Goal: Task Accomplishment & Management: Use online tool/utility

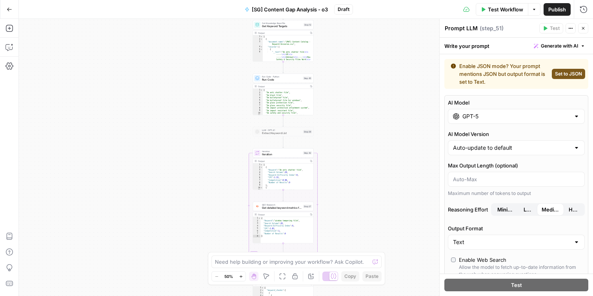
scroll to position [488, 0]
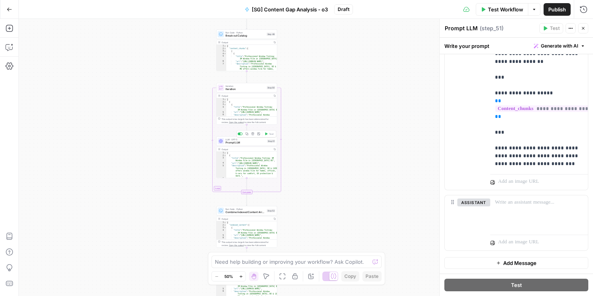
click at [236, 141] on span "Prompt LLM" at bounding box center [246, 143] width 40 height 4
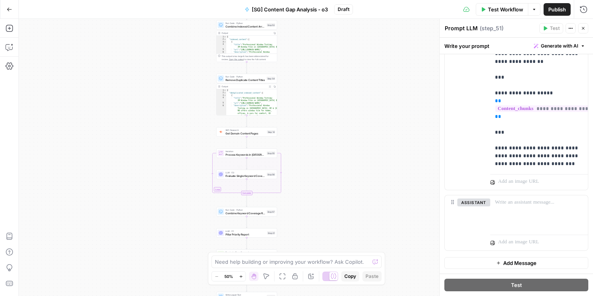
click at [250, 174] on span "Evaluate Single Keyword Coverage" at bounding box center [246, 175] width 40 height 4
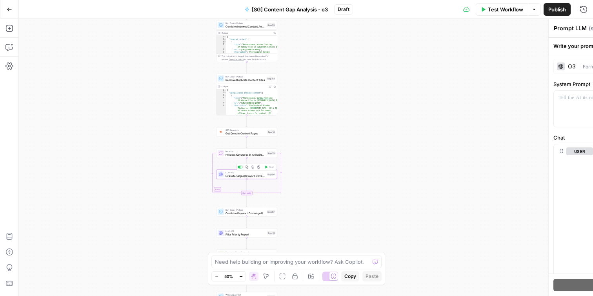
type textarea "Evaluate Single Keyword Coverage"
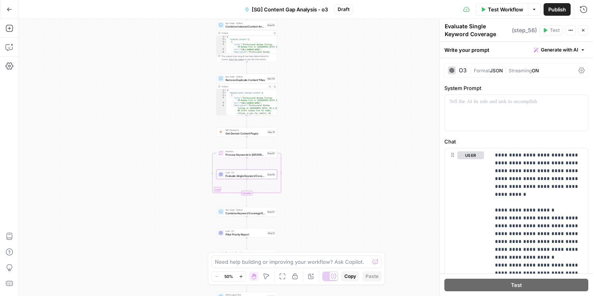
click at [460, 66] on div "O3" at bounding box center [457, 70] width 19 height 8
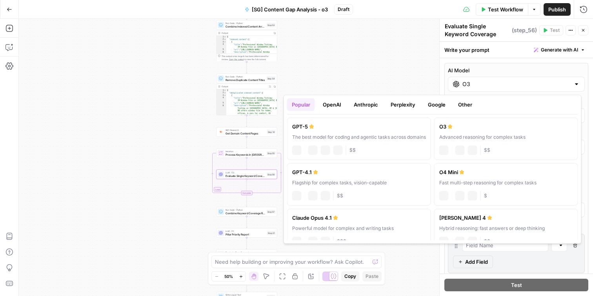
click at [471, 84] on input "O3" at bounding box center [517, 84] width 108 height 8
click at [332, 139] on div "The best model for coding and agentic tasks across domains" at bounding box center [359, 136] width 134 height 7
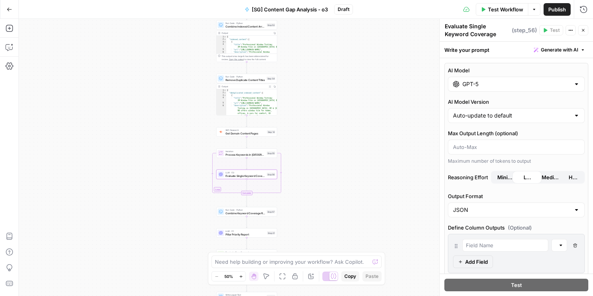
type input "GPT-5"
click at [375, 133] on div "Workflow Set Inputs Inputs Get Knowledge Base File Get Keyword Targets Step 13 …" at bounding box center [306, 157] width 575 height 277
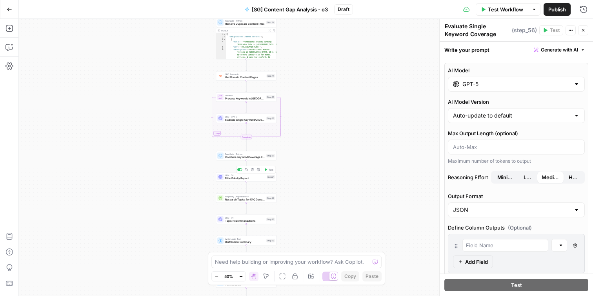
click at [246, 178] on span "Pillar Priority Report" at bounding box center [245, 178] width 40 height 4
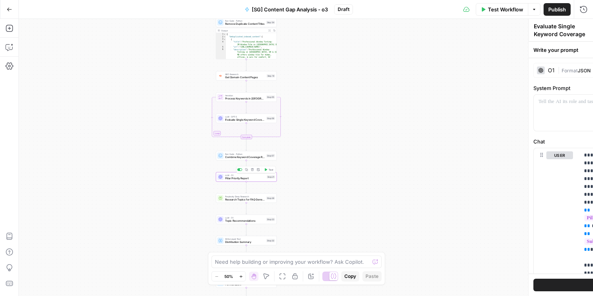
type textarea "Pillar Priority Report"
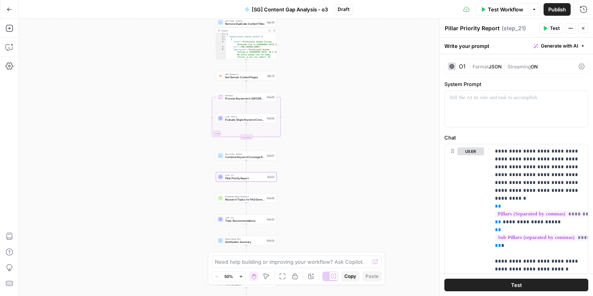
click at [453, 68] on icon at bounding box center [452, 66] width 5 height 5
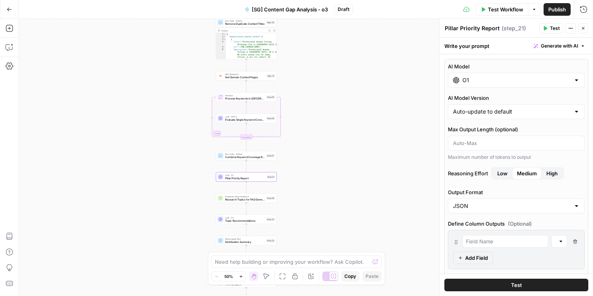
click at [471, 80] on input "O1" at bounding box center [517, 80] width 108 height 8
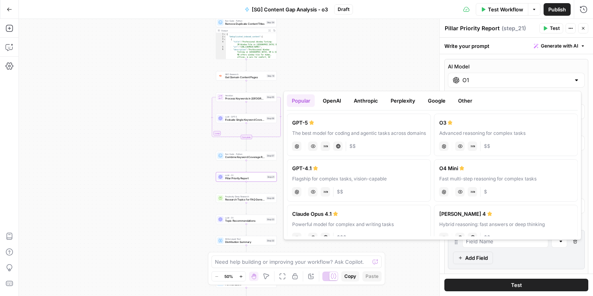
click at [356, 127] on label "GPT-5 The best model for coding and agentic tasks across domains chat Vision Ca…" at bounding box center [359, 134] width 144 height 42
type input "GPT-5"
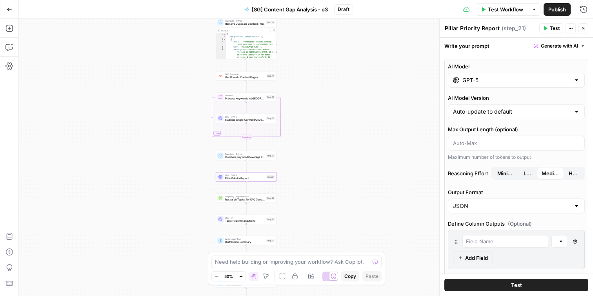
drag, startPoint x: 262, startPoint y: 218, endPoint x: 254, endPoint y: 205, distance: 15.7
click at [262, 218] on span "LLM · O1" at bounding box center [245, 217] width 40 height 3
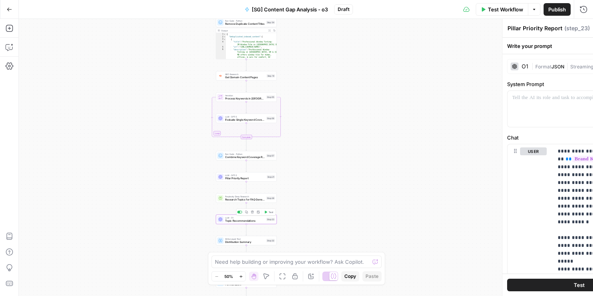
type textarea "Topic Recommendations"
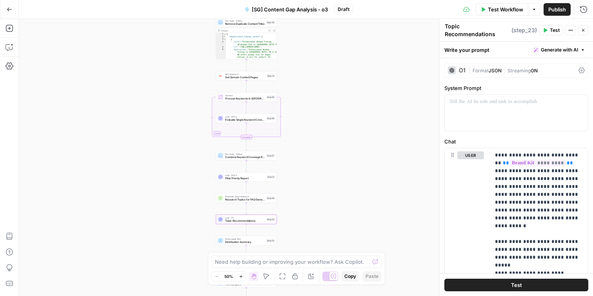
click at [459, 69] on div "O1" at bounding box center [462, 70] width 7 height 5
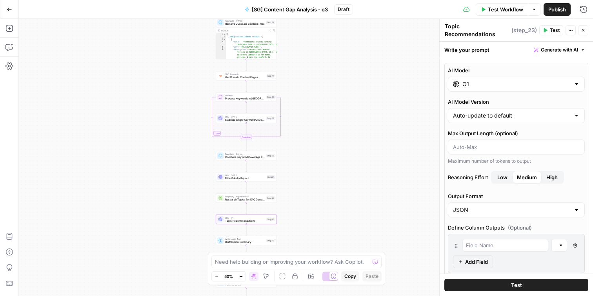
click at [465, 85] on input "O1" at bounding box center [517, 84] width 108 height 8
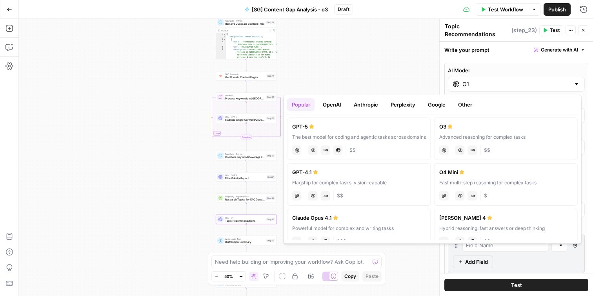
click at [375, 126] on div "GPT-5" at bounding box center [359, 126] width 134 height 8
type input "GPT-5"
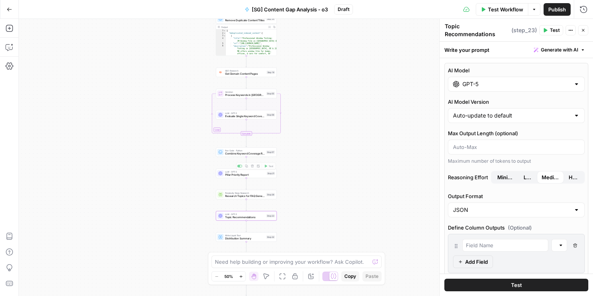
click at [228, 176] on div "LLM · GPT-5 Pillar Priority Report Step 21 Copy step Delete step Add Note Test" at bounding box center [246, 172] width 61 height 9
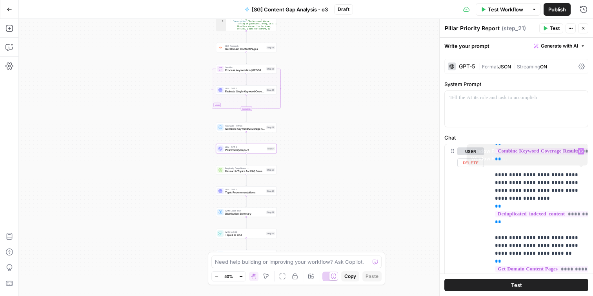
scroll to position [205, 0]
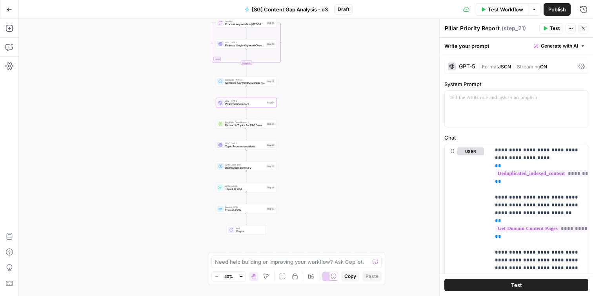
click at [237, 149] on div "LLM · GPT-5 Topic Recommendations Step 23 Copy step Delete step Add Note Test" at bounding box center [246, 144] width 61 height 9
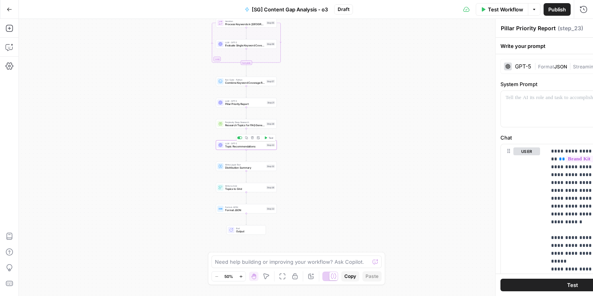
type textarea "Topic Recommendations"
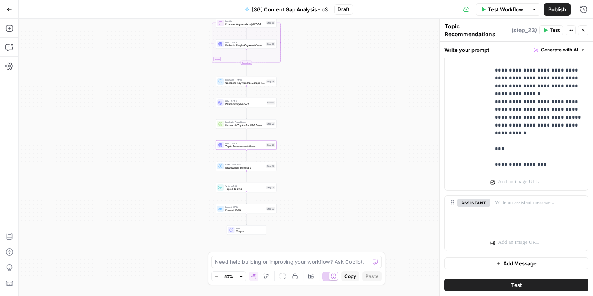
scroll to position [450, 0]
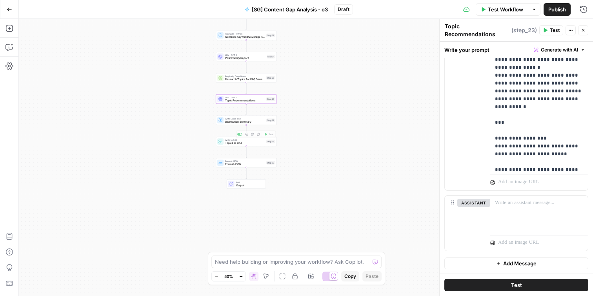
click at [229, 144] on span "Topics to Grid" at bounding box center [245, 143] width 40 height 4
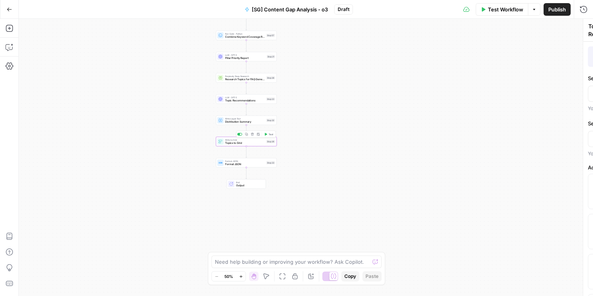
type textarea "Topics to Grid"
type input "Title"
type input "Pillar"
type input "Content Type"
type input "Journey Stage"
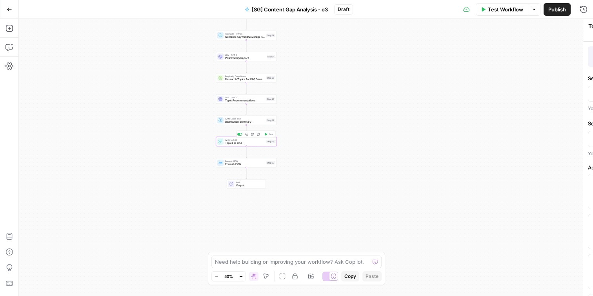
type input "Primary Keyword"
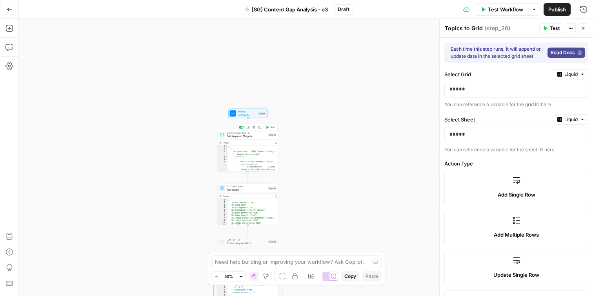
click at [265, 136] on span "Get Keyword Targets" at bounding box center [247, 136] width 40 height 4
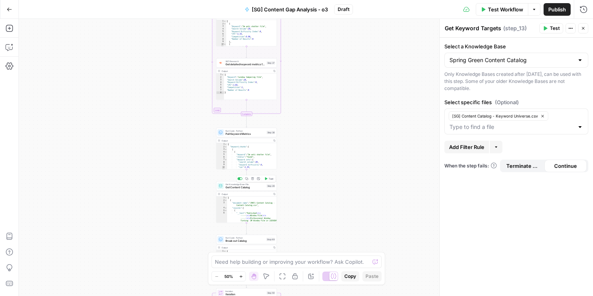
click at [245, 185] on span "Get Content Catalog" at bounding box center [246, 187] width 40 height 4
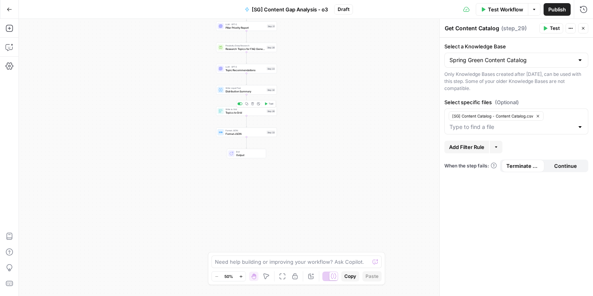
click at [234, 113] on span "Topics to Grid" at bounding box center [246, 112] width 40 height 4
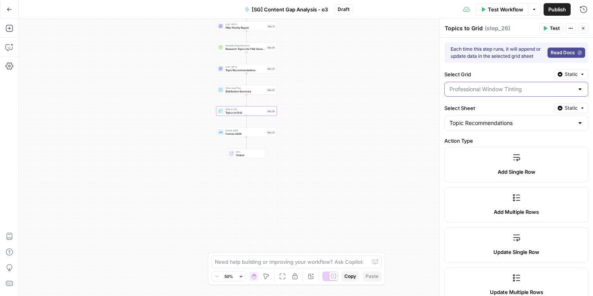
click at [490, 86] on input "Select Grid" at bounding box center [512, 89] width 124 height 8
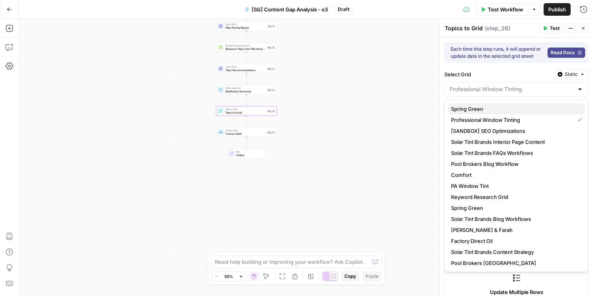
click at [482, 111] on span "Spring Green" at bounding box center [515, 109] width 128 height 8
type input "Spring Green"
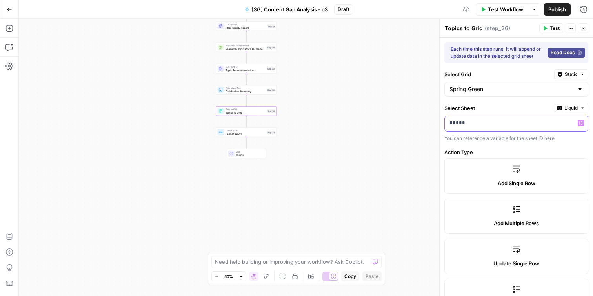
click at [483, 119] on p "*****" at bounding box center [510, 123] width 121 height 8
click at [487, 120] on p "*****" at bounding box center [510, 123] width 121 height 8
click at [419, 129] on div "Workflow Set Inputs Inputs Get Knowledge Base File Get Keyword Targets Step 13 …" at bounding box center [306, 157] width 575 height 277
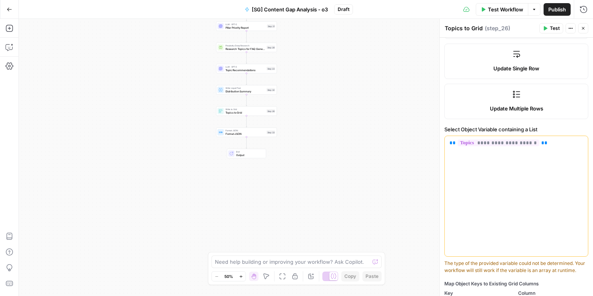
scroll to position [198, 0]
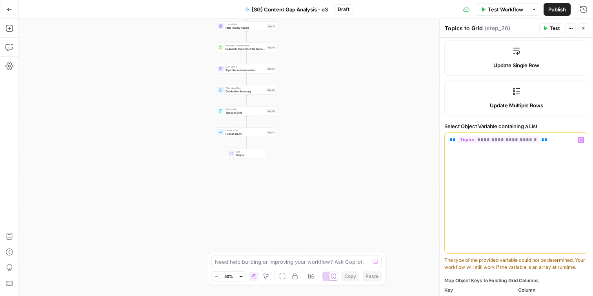
click at [537, 175] on div "**********" at bounding box center [516, 193] width 143 height 120
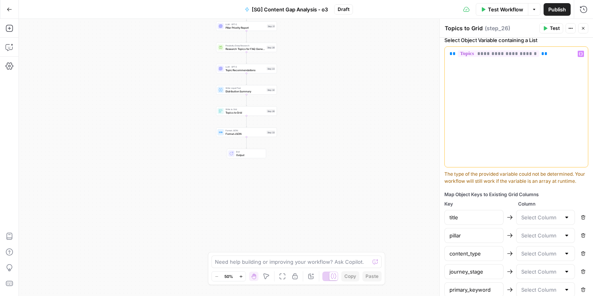
scroll to position [324, 0]
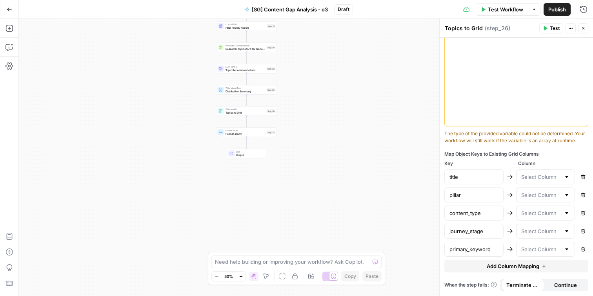
click at [530, 172] on div at bounding box center [546, 176] width 59 height 15
click at [532, 192] on button "Title" at bounding box center [546, 196] width 52 height 11
type input "Title"
click at [532, 192] on input "text" at bounding box center [542, 195] width 40 height 8
type input "Pillar"
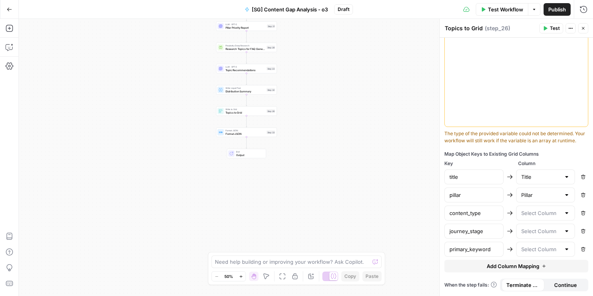
drag, startPoint x: 538, startPoint y: 208, endPoint x: 540, endPoint y: 220, distance: 11.9
click at [538, 208] on div at bounding box center [546, 212] width 59 height 15
click at [539, 170] on span "Content Type" at bounding box center [544, 171] width 43 height 8
type input "Content Type"
click at [484, 160] on span "Key" at bounding box center [480, 163] width 71 height 7
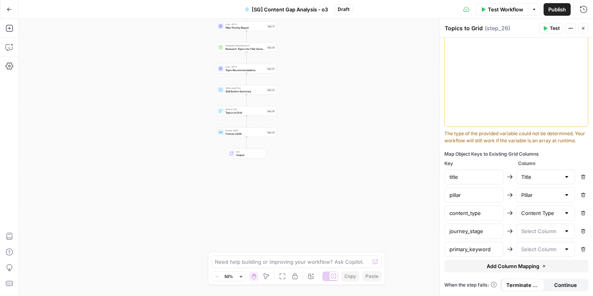
click at [518, 265] on span "Add Column Mapping" at bounding box center [513, 266] width 53 height 8
click at [466, 270] on input "text" at bounding box center [474, 267] width 49 height 8
click at [550, 264] on input "text" at bounding box center [542, 267] width 40 height 8
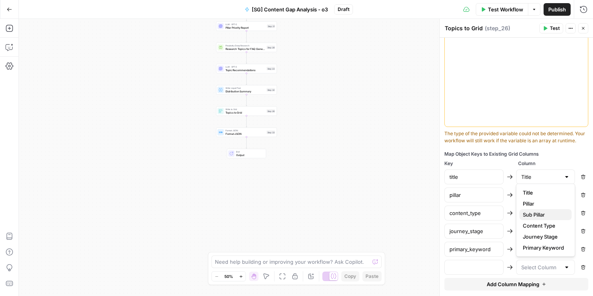
click at [528, 218] on span "Sub Pillar" at bounding box center [544, 214] width 43 height 8
type input "Sub Pillar"
click at [491, 266] on input "text" at bounding box center [474, 267] width 49 height 8
type input "sub_pillar"
click at [347, 172] on div "Workflow Set Inputs Inputs Get Knowledge Base File Get Keyword Targets Step 13 …" at bounding box center [306, 157] width 575 height 277
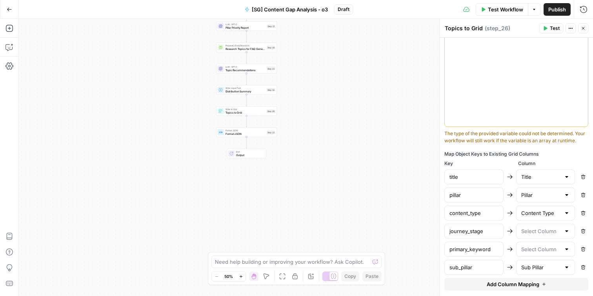
click at [321, 9] on span "[SG] Content Gap Analysis - o3" at bounding box center [290, 9] width 76 height 8
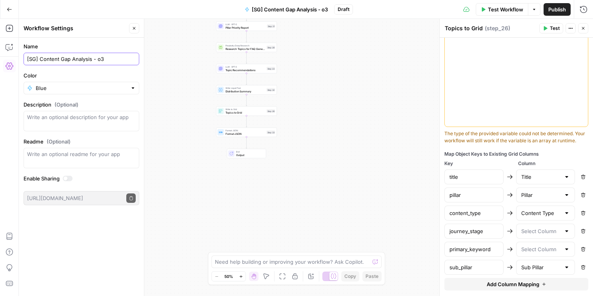
drag, startPoint x: 89, startPoint y: 60, endPoint x: 97, endPoint y: 60, distance: 7.5
click at [97, 60] on input "[SG] Content Gap Analysis - o3" at bounding box center [81, 59] width 109 height 8
click at [96, 60] on input "[SG] Content Gap Analysis - o3" at bounding box center [81, 59] width 109 height 8
drag, startPoint x: 88, startPoint y: 60, endPoint x: 135, endPoint y: 59, distance: 47.1
click at [135, 60] on input "[SG] Content Gap Analysis - o3" at bounding box center [81, 59] width 109 height 8
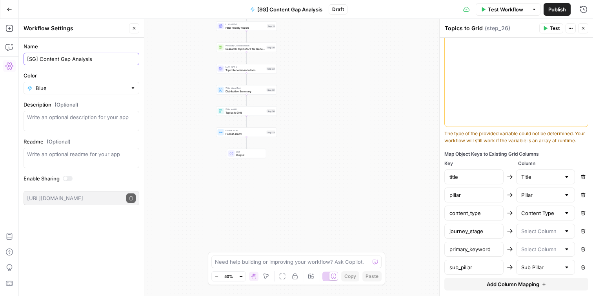
type input "[SG] Content Gap Analysis"
click at [177, 53] on div "Workflow Set Inputs Inputs Get Knowledge Base File Get Keyword Targets Step 13 …" at bounding box center [306, 157] width 575 height 277
click at [561, 9] on span "Publish" at bounding box center [558, 9] width 18 height 8
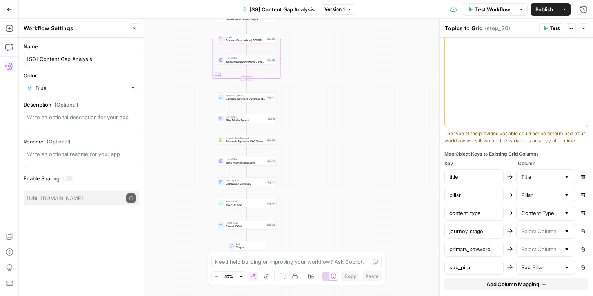
click at [246, 140] on span "Research Topics for FAQ Generation" at bounding box center [246, 141] width 40 height 4
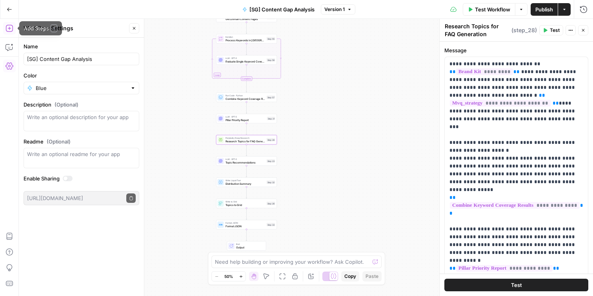
click at [7, 26] on icon "button" at bounding box center [9, 28] width 8 height 8
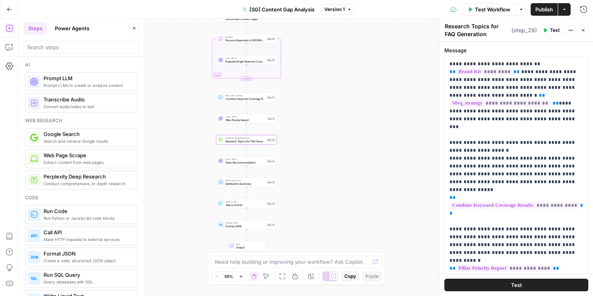
click at [83, 27] on button "Power Agents" at bounding box center [72, 28] width 44 height 13
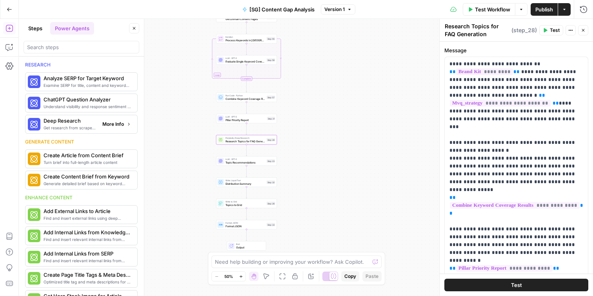
click at [117, 126] on span "More Info" at bounding box center [113, 124] width 22 height 7
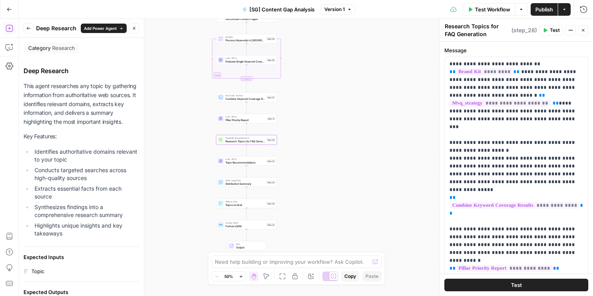
click at [232, 142] on span "Research Topics for FAQ Generation" at bounding box center [246, 141] width 40 height 4
click at [31, 30] on button "Back" at bounding box center [29, 28] width 10 height 10
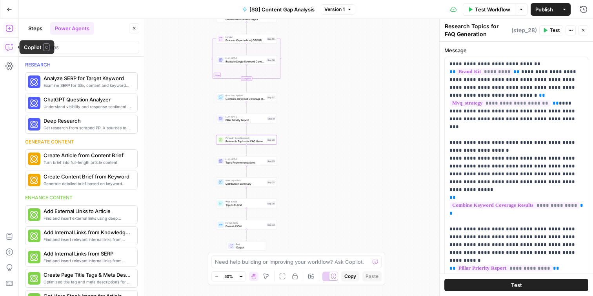
click at [4, 45] on button "Copilot" at bounding box center [9, 47] width 13 height 13
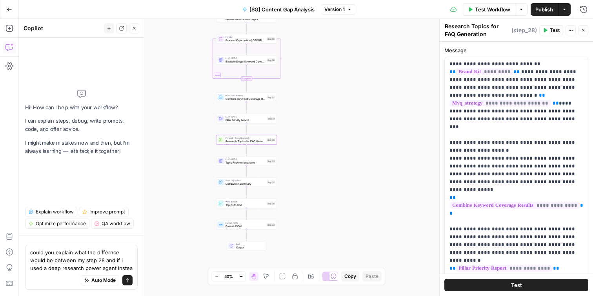
type textarea "could you explain what the differnce would be between my step 28 and if i used …"
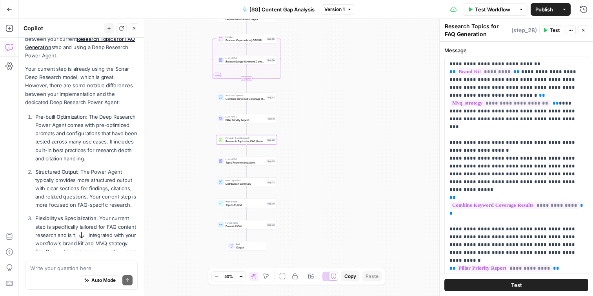
scroll to position [117, 0]
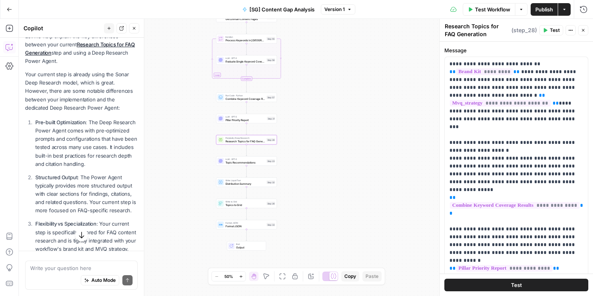
click at [95, 111] on p "Your current step is already using the Sonar Deep Research model, which is grea…" at bounding box center [81, 91] width 113 height 42
click at [88, 104] on p "Your current step is already using the Sonar Deep Research model, which is grea…" at bounding box center [81, 91] width 113 height 42
drag, startPoint x: 87, startPoint y: 105, endPoint x: 78, endPoint y: 82, distance: 24.5
click at [78, 85] on p "Your current step is already using the Sonar Deep Research model, which is grea…" at bounding box center [81, 91] width 113 height 42
click at [79, 94] on p "Your current step is already using the Sonar Deep Research model, which is grea…" at bounding box center [81, 91] width 113 height 42
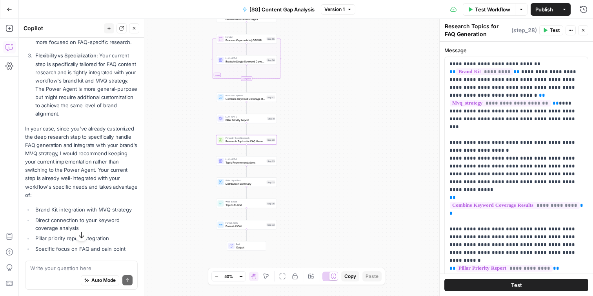
scroll to position [286, 0]
click at [137, 31] on button "Close" at bounding box center [134, 28] width 10 height 10
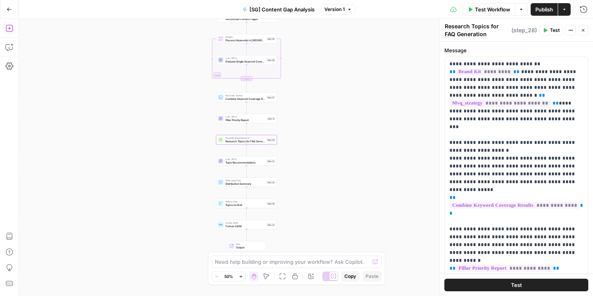
click at [8, 33] on button "Add Steps" at bounding box center [9, 28] width 13 height 13
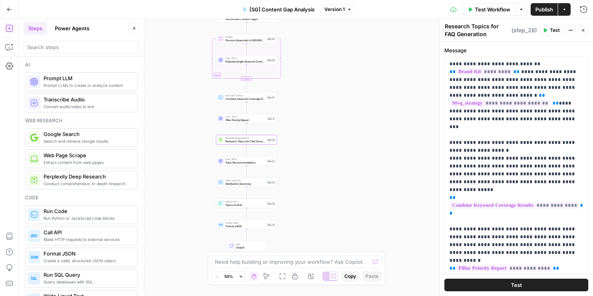
click at [84, 30] on button "Power Agents" at bounding box center [72, 28] width 44 height 13
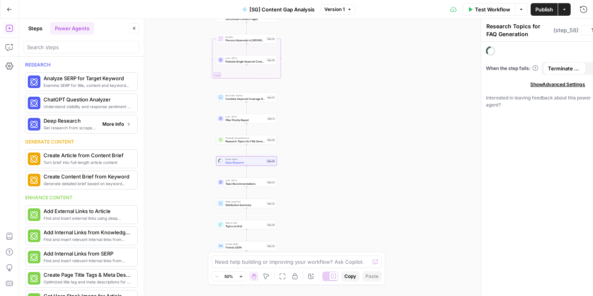
type textarea "Deep Research"
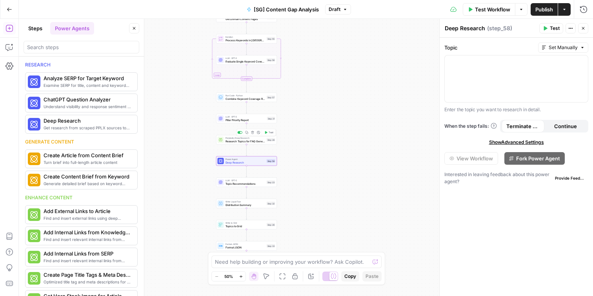
click at [238, 141] on span "Research Topics for FAQ Generation" at bounding box center [246, 141] width 40 height 4
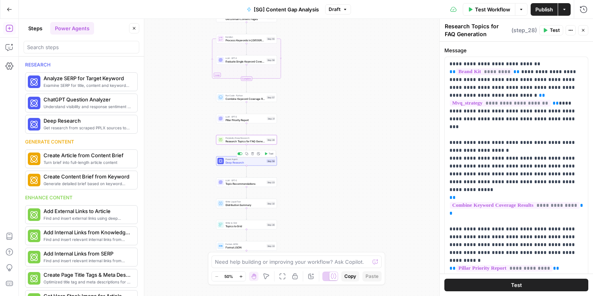
click at [255, 162] on span "Deep Research" at bounding box center [246, 162] width 40 height 4
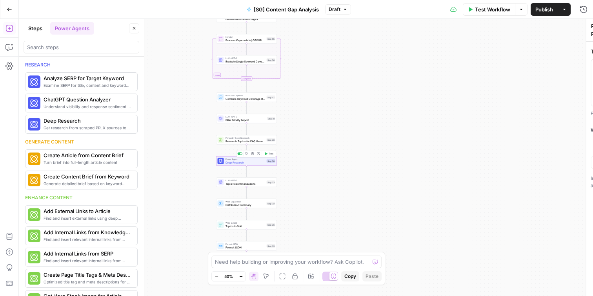
type textarea "Deep Research"
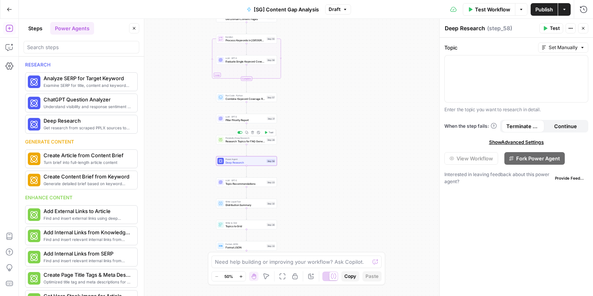
click at [247, 139] on span "Research Topics for FAQ Generation" at bounding box center [246, 141] width 40 height 4
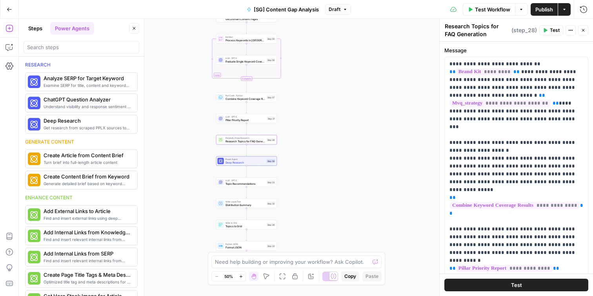
click at [232, 163] on span "Deep Research" at bounding box center [246, 162] width 40 height 4
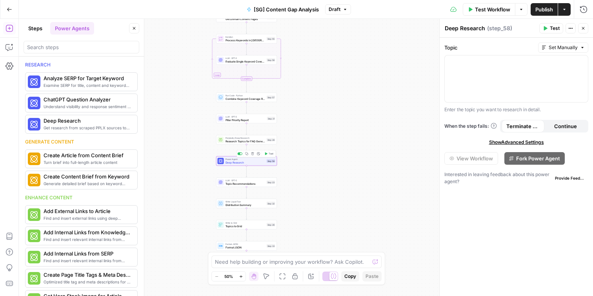
click at [233, 162] on span "Deep Research" at bounding box center [246, 162] width 40 height 4
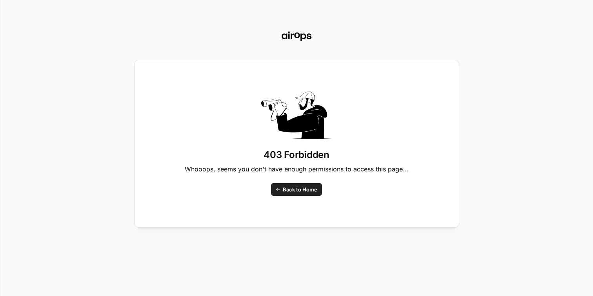
click at [285, 190] on span "Back to Home" at bounding box center [300, 189] width 35 height 8
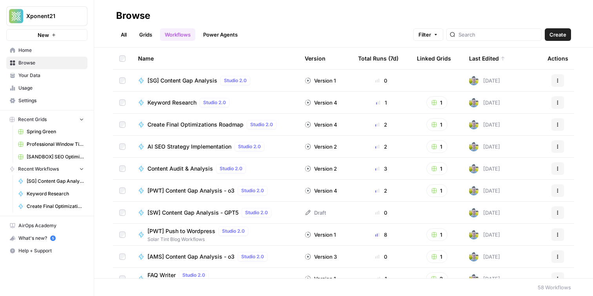
scroll to position [1, 0]
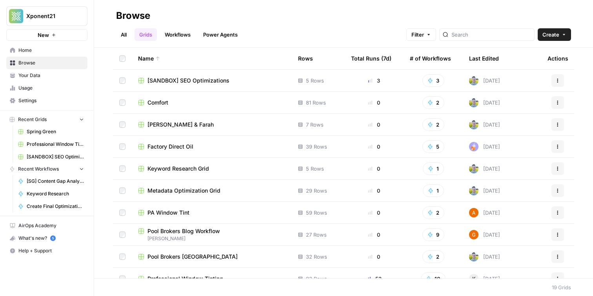
click at [482, 64] on div "Last Edited" at bounding box center [484, 58] width 30 height 22
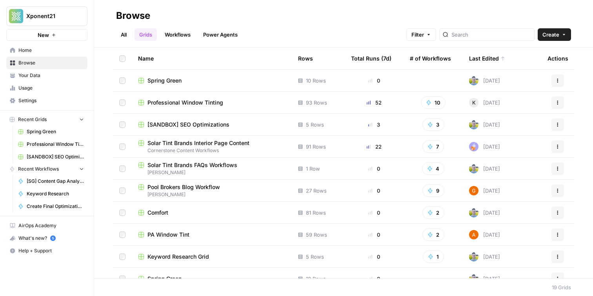
click at [147, 79] on div "Spring Green" at bounding box center [212, 81] width 148 height 8
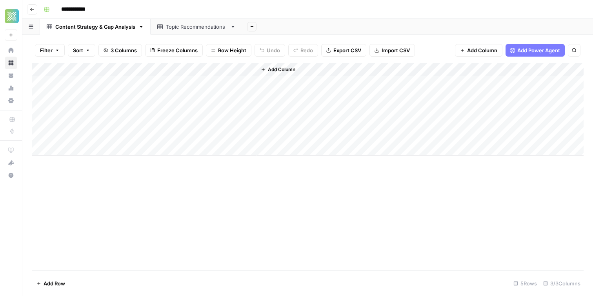
click at [27, 13] on button "Go back" at bounding box center [32, 9] width 10 height 10
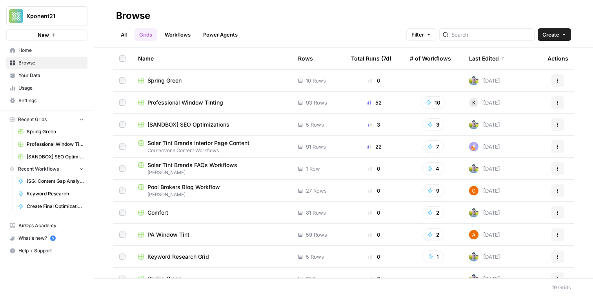
click at [176, 34] on link "Workflows" at bounding box center [177, 34] width 35 height 13
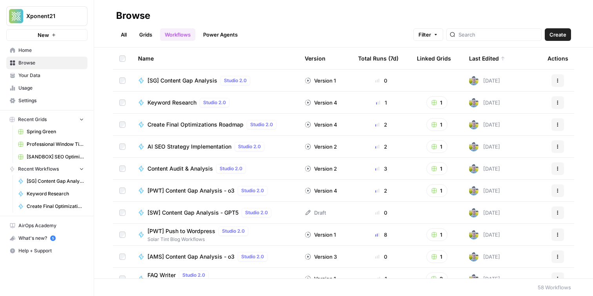
click at [178, 77] on span "[SG] Content Gap Analysis" at bounding box center [183, 81] width 70 height 8
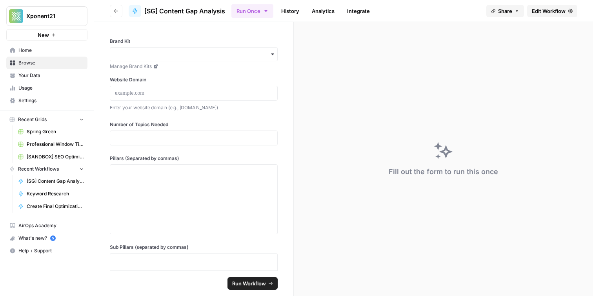
click at [543, 12] on span "Edit Workflow" at bounding box center [549, 11] width 34 height 8
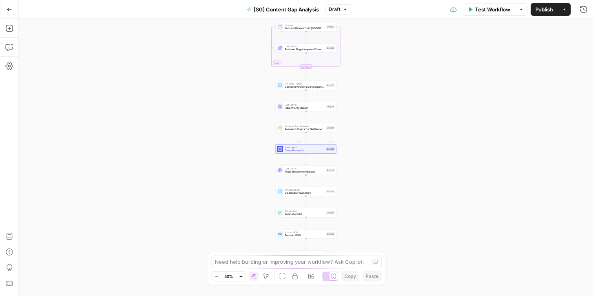
click at [286, 151] on span "Deep Research" at bounding box center [305, 150] width 40 height 4
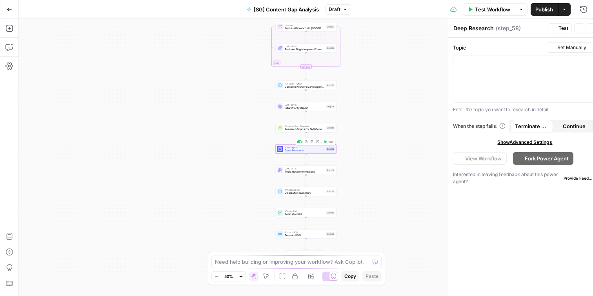
click at [286, 151] on span "Deep Research" at bounding box center [305, 150] width 40 height 4
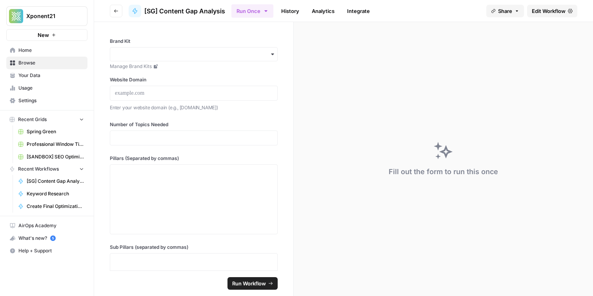
drag, startPoint x: 553, startPoint y: 13, endPoint x: 532, endPoint y: 26, distance: 24.0
click at [553, 13] on span "Edit Workflow" at bounding box center [549, 11] width 34 height 8
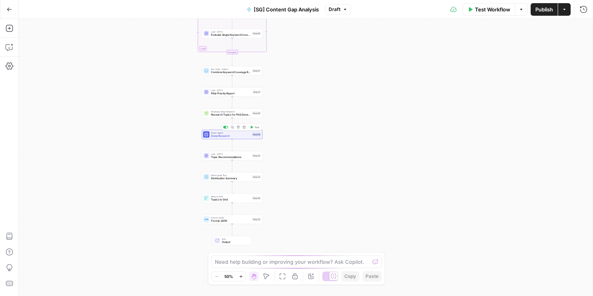
click at [219, 133] on span "Power Agent" at bounding box center [231, 132] width 40 height 3
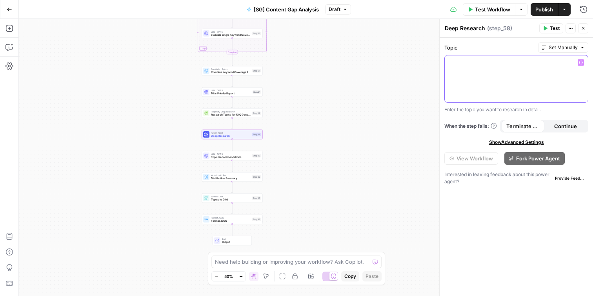
click at [484, 78] on div at bounding box center [516, 78] width 143 height 47
click at [226, 157] on span "Topic Recommendations" at bounding box center [231, 157] width 40 height 4
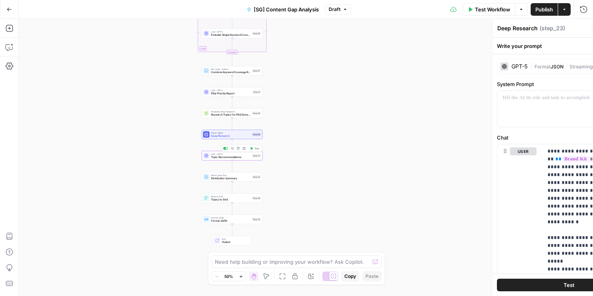
type textarea "Topic Recommendations"
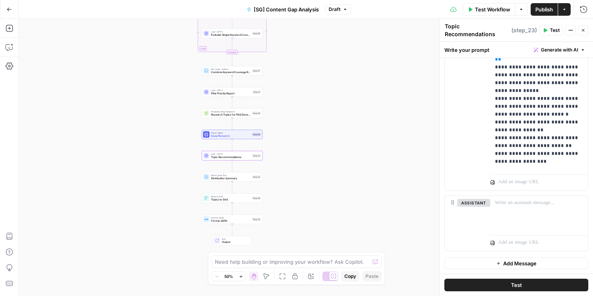
scroll to position [634, 0]
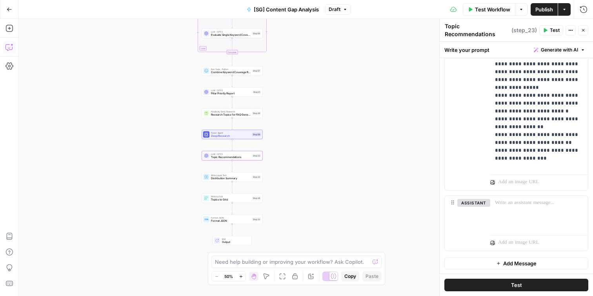
click at [12, 42] on button "Copilot" at bounding box center [9, 47] width 13 height 13
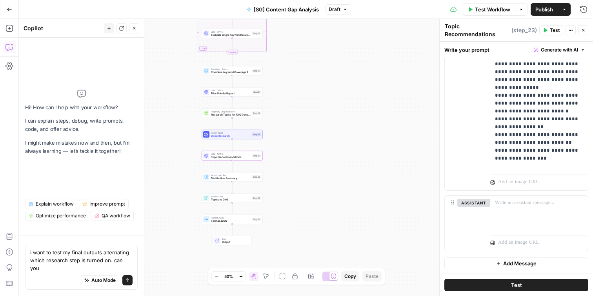
scroll to position [0, 0]
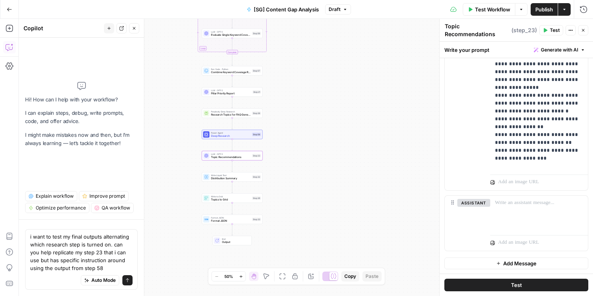
type textarea "i want to test my final outputs alternating which research step is turned on. c…"
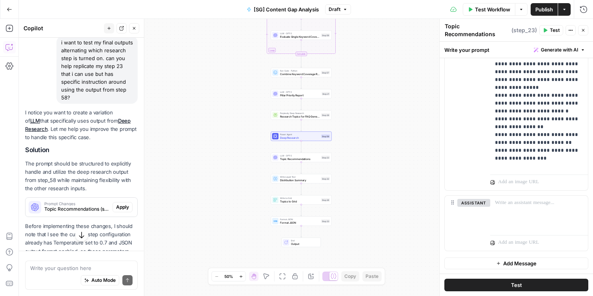
scroll to position [64, 0]
drag, startPoint x: 71, startPoint y: 119, endPoint x: 80, endPoint y: 131, distance: 14.1
click at [77, 129] on p "I notice you want to create a variation of LLM that specifically uses output fr…" at bounding box center [81, 125] width 113 height 33
click at [80, 131] on p "I notice you want to create a variation of LLM that specifically uses output fr…" at bounding box center [81, 125] width 113 height 33
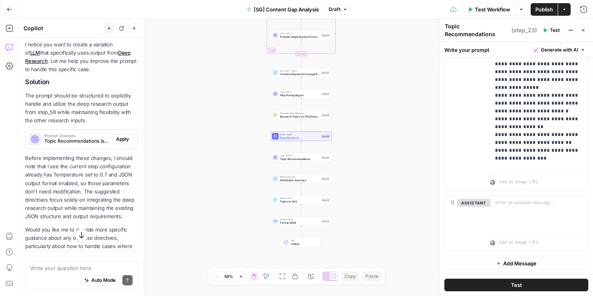
scroll to position [152, 0]
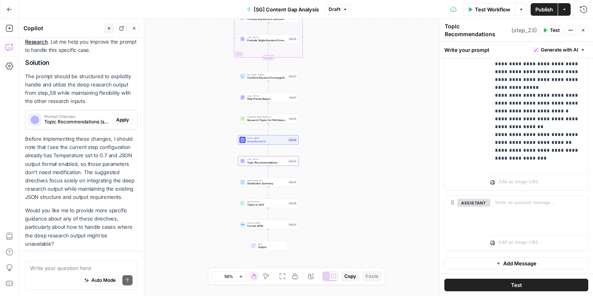
click at [53, 118] on span "Topic Recommendations (step_23)" at bounding box center [76, 121] width 65 height 7
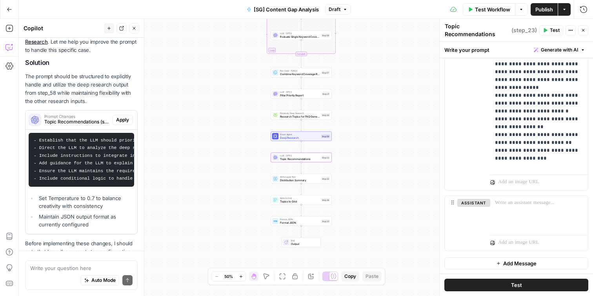
click at [53, 118] on span "Topic Recommendations (step_23)" at bounding box center [76, 121] width 65 height 7
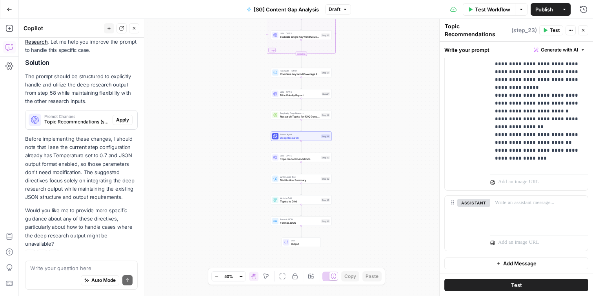
click at [67, 78] on p "The prompt should be structured to explicitly handle and utilize the deep resea…" at bounding box center [81, 88] width 113 height 33
click at [49, 267] on textarea at bounding box center [81, 268] width 102 height 8
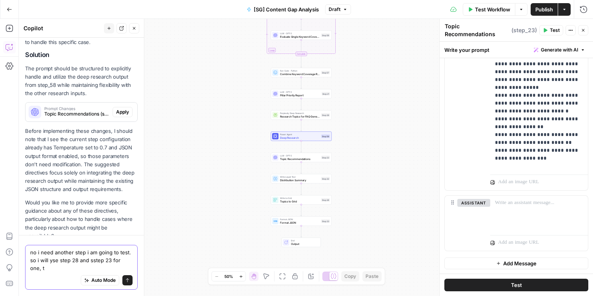
scroll to position [167, 0]
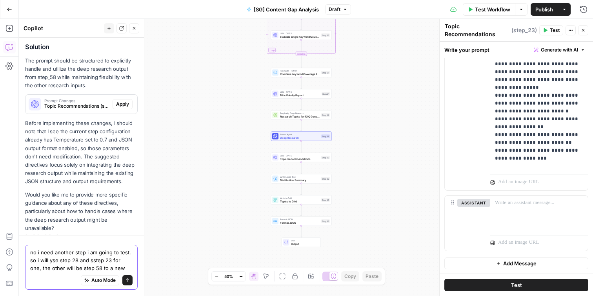
type textarea "no i need another step i am going to test. so i will yse step 28 and sstep 23 f…"
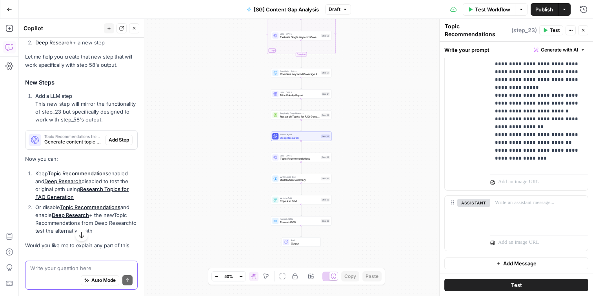
scroll to position [473, 0]
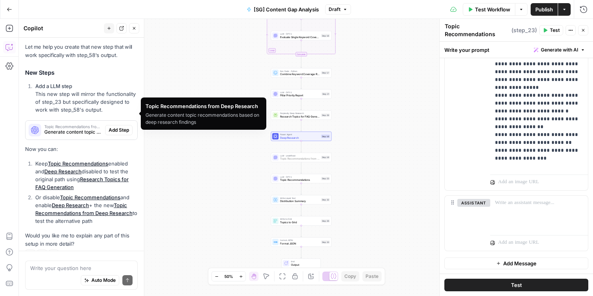
click at [120, 126] on span "Add Step" at bounding box center [119, 129] width 20 height 7
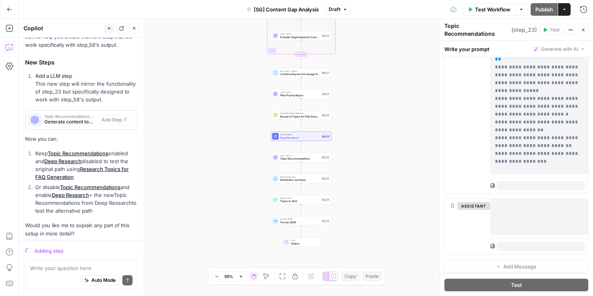
scroll to position [482, 0]
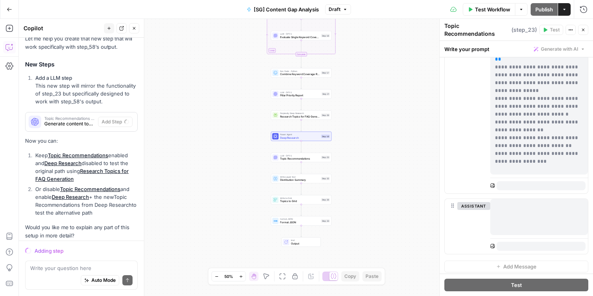
click at [281, 137] on span "Deep Research" at bounding box center [300, 137] width 40 height 4
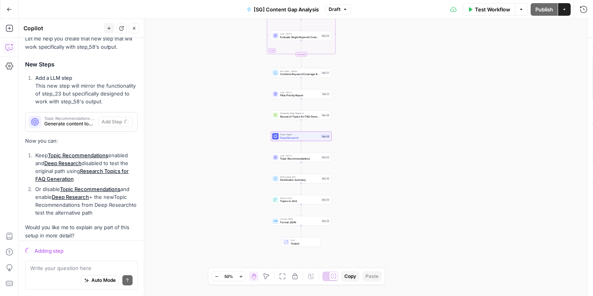
scroll to position [484, 0]
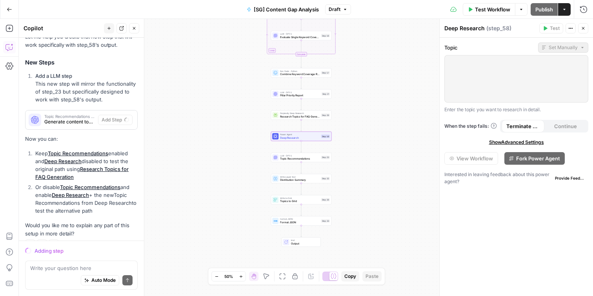
click at [491, 73] on div at bounding box center [516, 78] width 143 height 47
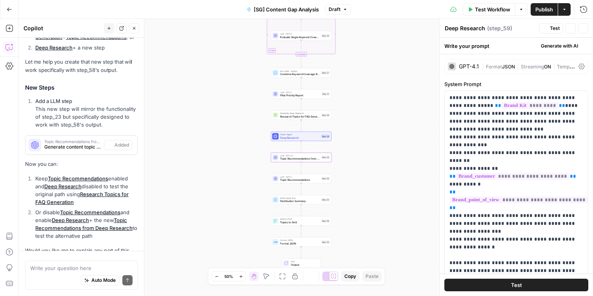
type textarea "Topic Recommendations from Deep Research"
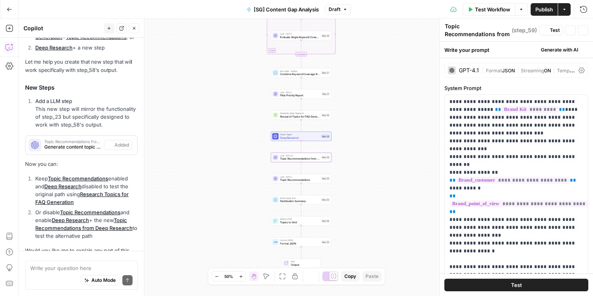
scroll to position [499, 0]
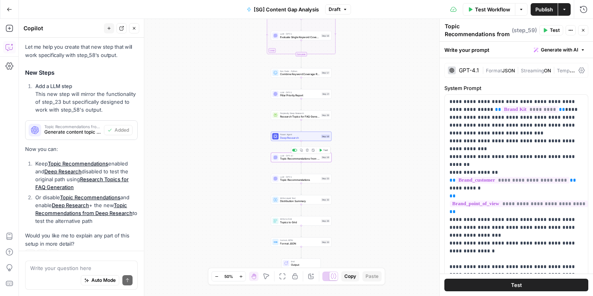
click at [299, 160] on span "Topic Recommendations from Deep Research" at bounding box center [300, 159] width 40 height 4
click at [298, 182] on div "LLM · GPT-5 Topic Recommendations Step 23 Copy step Delete step Add Note Test" at bounding box center [301, 177] width 60 height 9
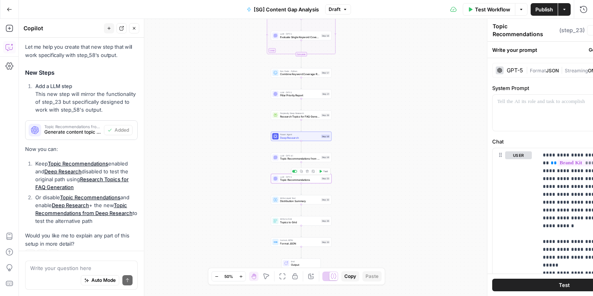
type textarea "Topic Recommendations"
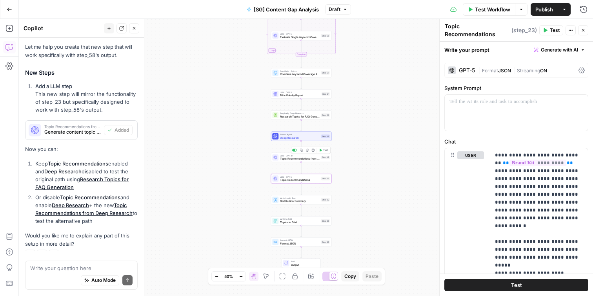
click at [294, 158] on span "Topic Recommendations from Deep Research" at bounding box center [300, 159] width 40 height 4
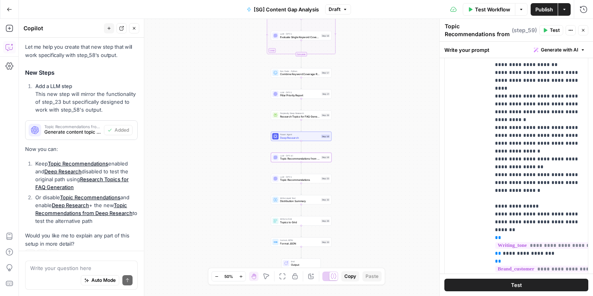
scroll to position [387, 0]
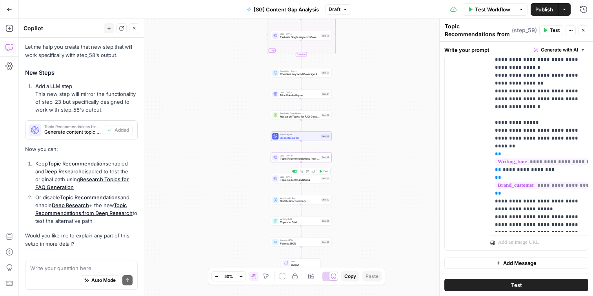
click at [292, 180] on span "Topic Recommendations" at bounding box center [300, 180] width 40 height 4
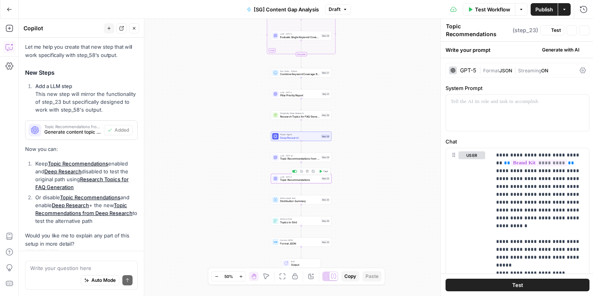
type textarea "Topic Recommendations"
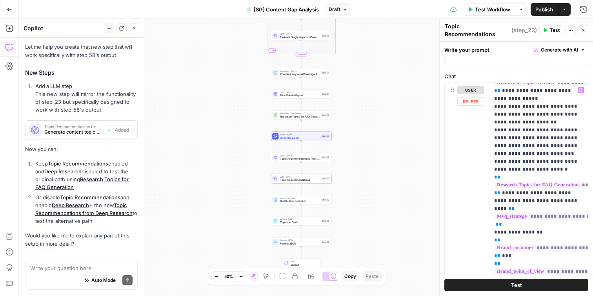
scroll to position [352, 0]
drag, startPoint x: 519, startPoint y: 204, endPoint x: 502, endPoint y: 178, distance: 30.8
copy p "**********"
click at [292, 161] on div "LLM · GPT-4.1 Topic Recommendations from Deep Research Step 59 Copy step Delete…" at bounding box center [301, 157] width 60 height 9
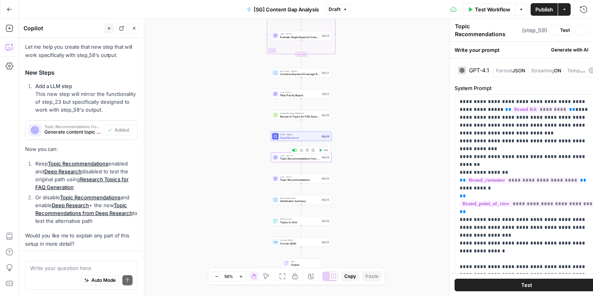
type textarea "Topic Recommendations from Deep Research"
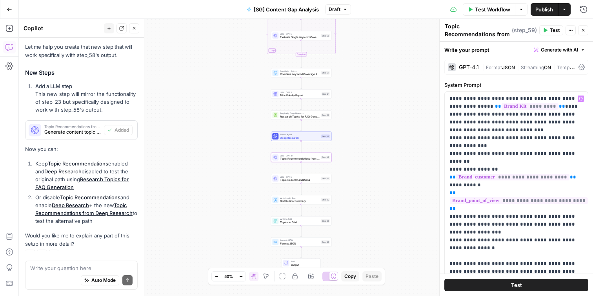
scroll to position [0, 0]
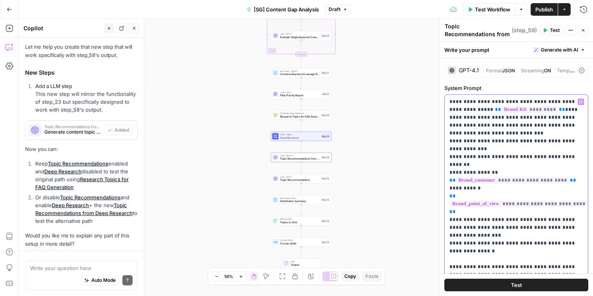
click at [504, 161] on p "**********" at bounding box center [517, 188] width 134 height 181
click at [497, 159] on p "**********" at bounding box center [517, 188] width 134 height 181
click at [492, 163] on p "**********" at bounding box center [517, 188] width 134 height 181
click at [487, 182] on p "**********" at bounding box center [517, 188] width 134 height 181
click at [488, 207] on p "**********" at bounding box center [517, 188] width 134 height 181
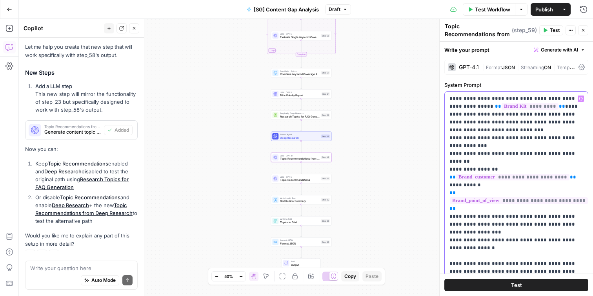
click at [499, 232] on p "**********" at bounding box center [517, 185] width 134 height 181
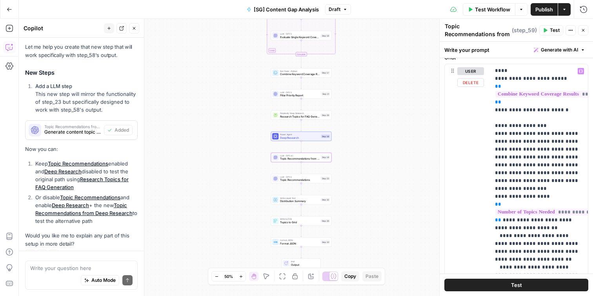
scroll to position [84, 0]
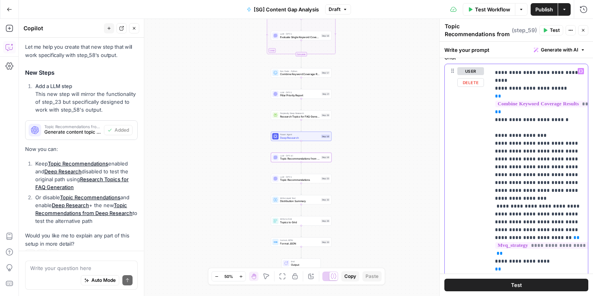
drag, startPoint x: 517, startPoint y: 214, endPoint x: 542, endPoint y: 199, distance: 28.5
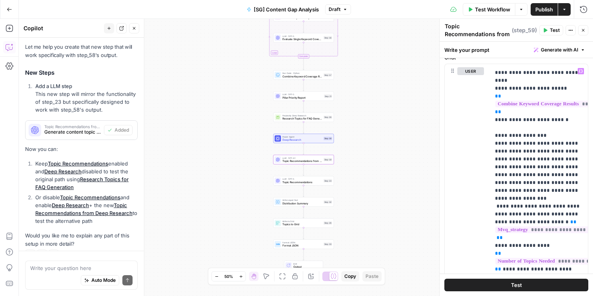
click at [398, 159] on div "Workflow Set Inputs Inputs Get Knowledge Base File Get Keyword Targets Step 13 …" at bounding box center [306, 157] width 575 height 277
click at [298, 131] on div at bounding box center [298, 131] width 2 height 2
click at [297, 154] on div "Copy step Delete step Add Note Test" at bounding box center [312, 152] width 39 height 7
click at [298, 153] on div at bounding box center [296, 152] width 5 height 3
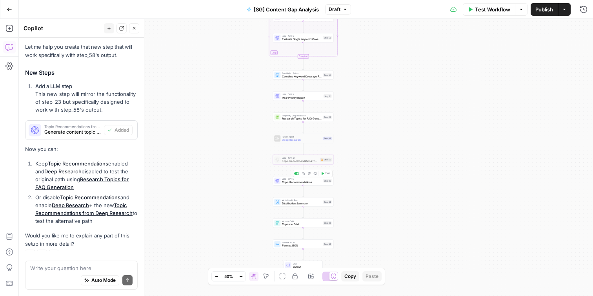
click at [294, 184] on div "LLM · GPT-5 Topic Recommendations Step 23 Copy step Delete step Add Note Test" at bounding box center [303, 180] width 60 height 9
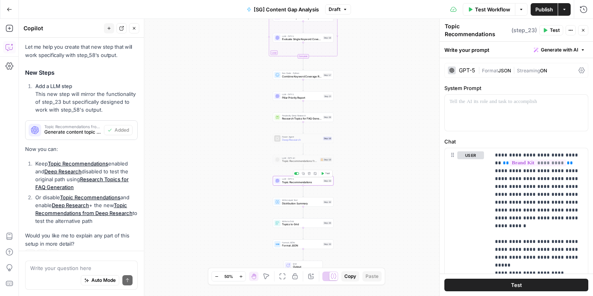
click at [373, 179] on div "Workflow Set Inputs Inputs Get Knowledge Base File Get Keyword Targets Step 13 …" at bounding box center [306, 157] width 575 height 277
click at [294, 225] on span "Topics to Grid" at bounding box center [302, 224] width 40 height 4
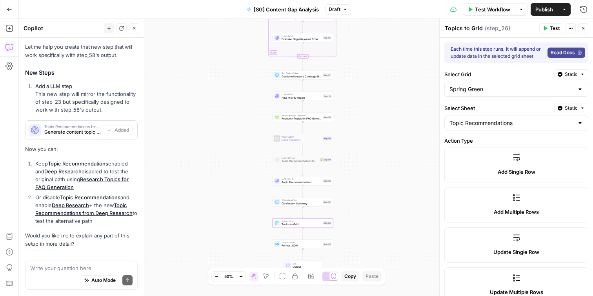
click at [355, 103] on div "Workflow Set Inputs Inputs Get Knowledge Base File Get Keyword Targets Step 13 …" at bounding box center [306, 157] width 575 height 277
click at [536, 7] on span "Publish" at bounding box center [545, 9] width 18 height 8
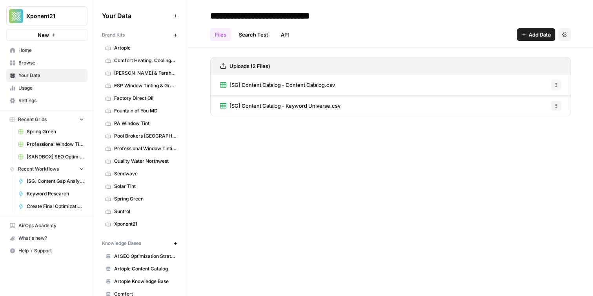
scroll to position [190, 0]
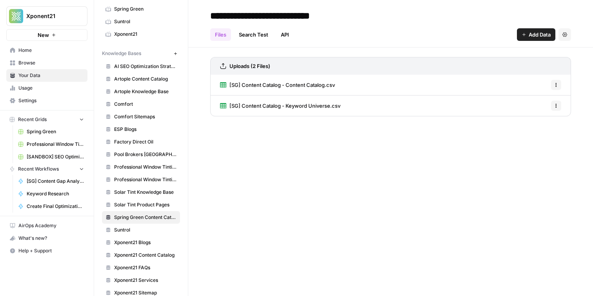
click at [30, 68] on link "Browse" at bounding box center [46, 63] width 81 height 13
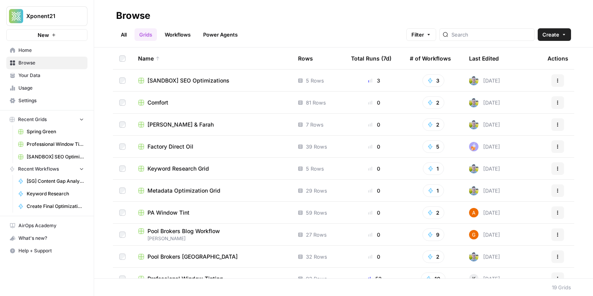
click at [168, 33] on link "Workflows" at bounding box center [177, 34] width 35 height 13
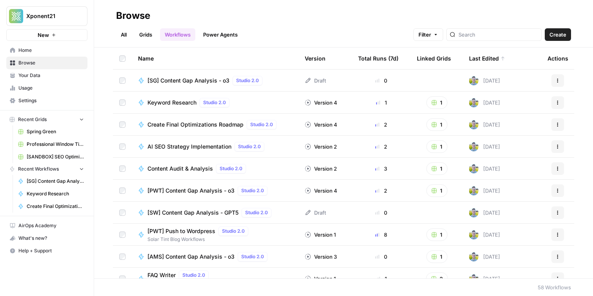
click at [120, 34] on link "All" at bounding box center [123, 34] width 15 height 13
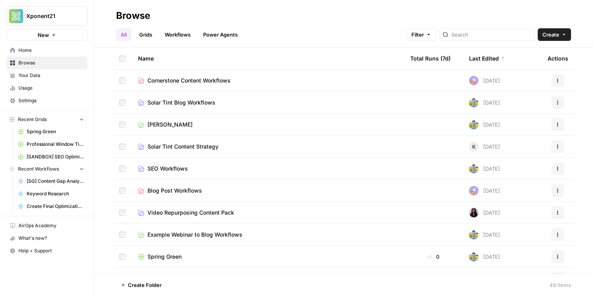
click at [483, 57] on div "Last Edited" at bounding box center [487, 58] width 36 height 22
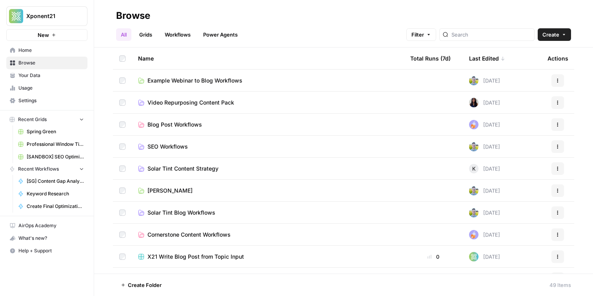
click at [484, 59] on div "Last Edited" at bounding box center [487, 58] width 36 height 22
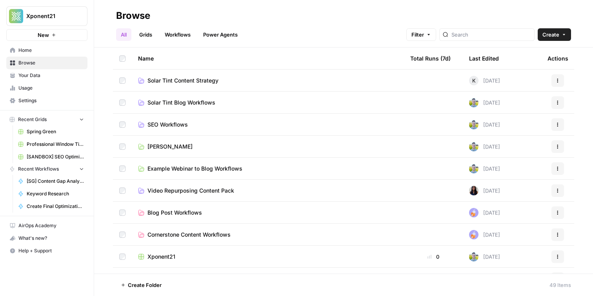
click at [142, 36] on link "Grids" at bounding box center [146, 34] width 22 height 13
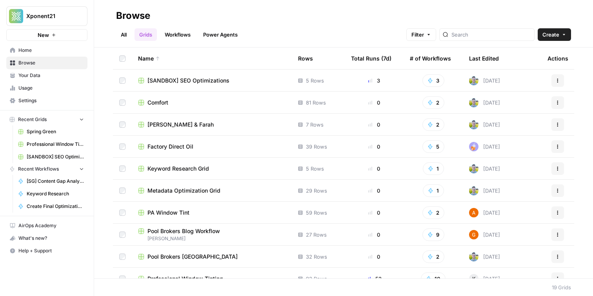
click at [492, 58] on div "Last Edited" at bounding box center [484, 58] width 30 height 22
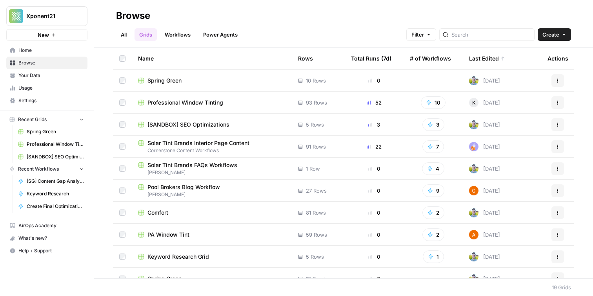
click at [167, 77] on span "Spring Green" at bounding box center [165, 81] width 34 height 8
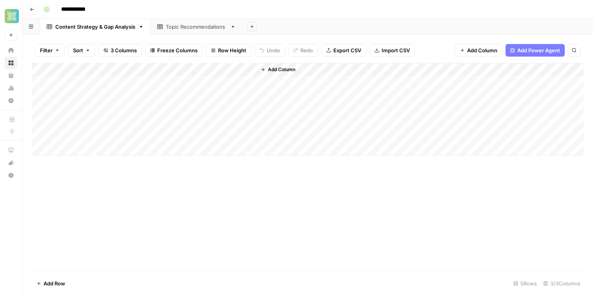
click at [177, 27] on div "Topic Recommendations" at bounding box center [196, 27] width 61 height 8
click at [95, 26] on div "Content Strategy & Gap Analysis" at bounding box center [95, 27] width 80 height 8
click at [274, 69] on span "Add Column" at bounding box center [281, 69] width 27 height 7
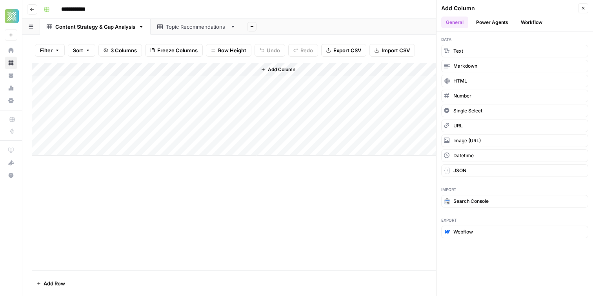
click at [489, 21] on button "Power Agents" at bounding box center [493, 22] width 42 height 12
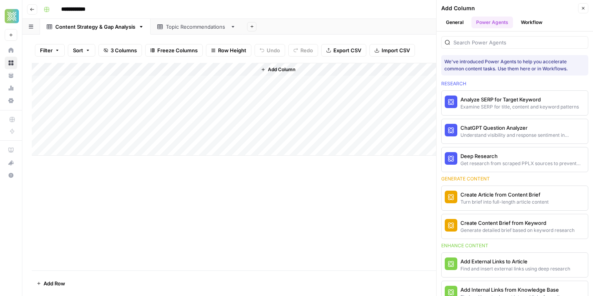
click at [528, 23] on button "Workflow" at bounding box center [532, 22] width 31 height 12
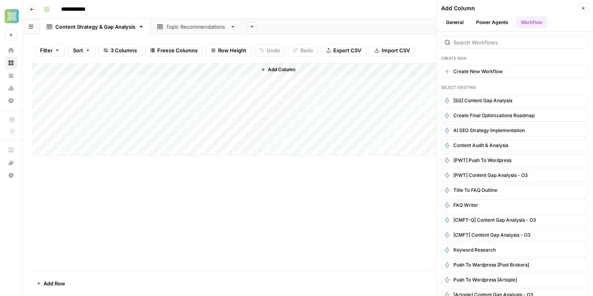
click at [504, 22] on button "Power Agents" at bounding box center [493, 22] width 42 height 12
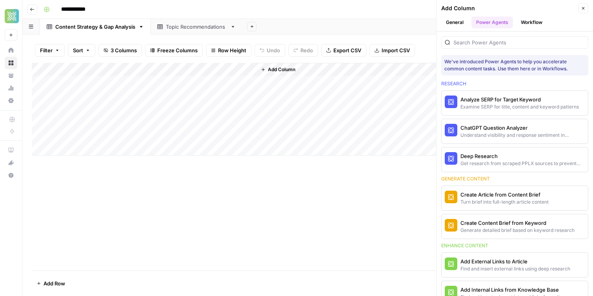
click at [95, 30] on div "Content Strategy & Gap Analysis" at bounding box center [95, 27] width 80 height 8
click at [283, 67] on span "Add Column" at bounding box center [281, 69] width 27 height 7
click at [281, 69] on span "Add Column" at bounding box center [281, 69] width 27 height 7
click at [536, 21] on button "Workflow" at bounding box center [532, 22] width 31 height 12
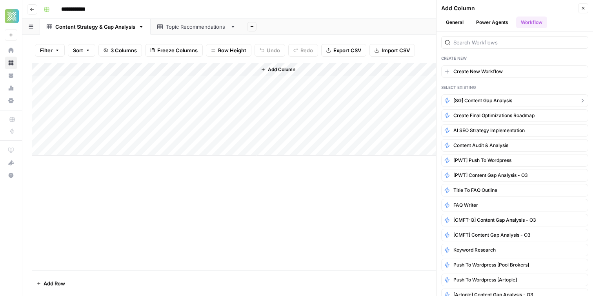
click at [481, 102] on span "[SG] Content Gap Analysis" at bounding box center [483, 100] width 59 height 7
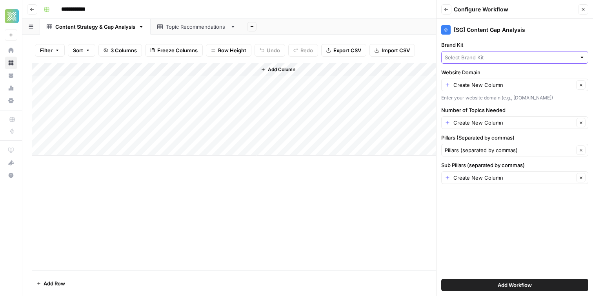
click at [513, 57] on input "Brand Kit" at bounding box center [510, 57] width 131 height 8
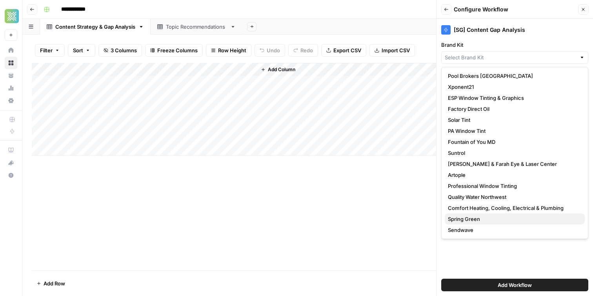
click at [475, 219] on span "Spring Green" at bounding box center [513, 219] width 131 height 8
type input "Spring Green"
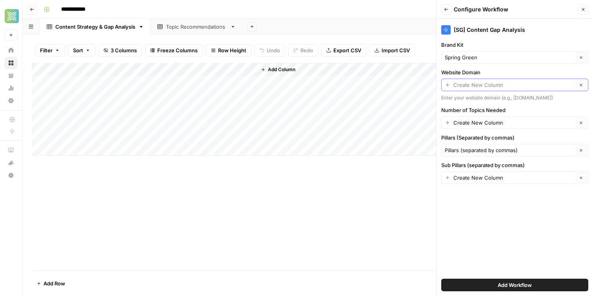
click at [494, 86] on input "Website Domain" at bounding box center [514, 85] width 121 height 8
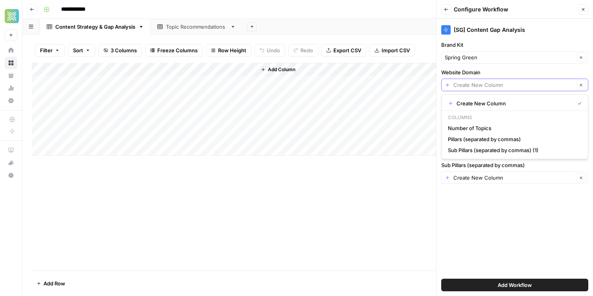
click at [467, 83] on input "Website Domain" at bounding box center [514, 85] width 121 height 8
paste input "https://www.spring-green.com/"
type input "https://www.spring-green.com/"
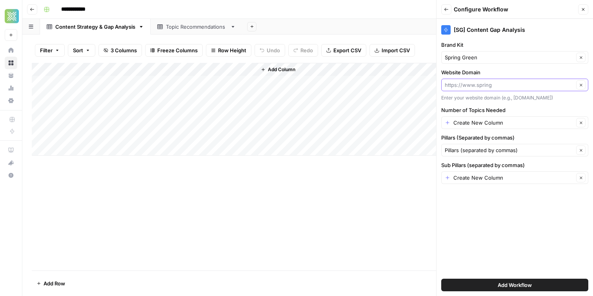
click at [497, 86] on input "Website Domain" at bounding box center [509, 85] width 129 height 8
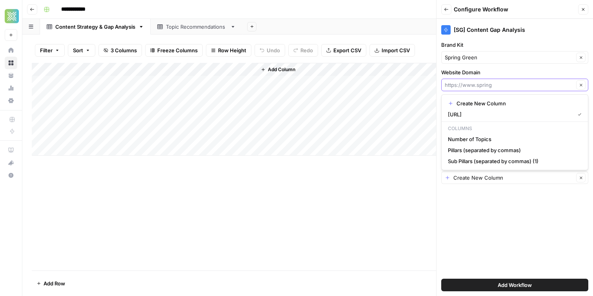
click at [497, 86] on input "Website Domain" at bounding box center [509, 85] width 129 height 8
paste input "https://www.spring-green.com/"
type input "https://www.spring-green.com/"
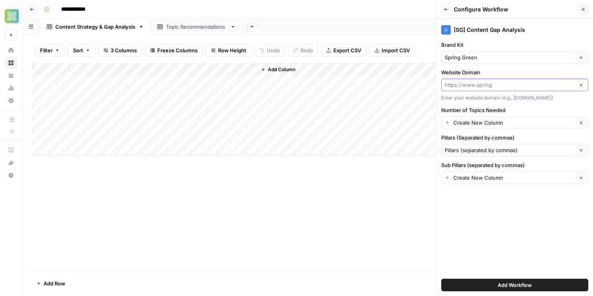
type input "https://www.spring"
click at [586, 86] on button "Clear" at bounding box center [581, 84] width 9 height 9
click at [541, 82] on input "Website Domain" at bounding box center [510, 85] width 131 height 8
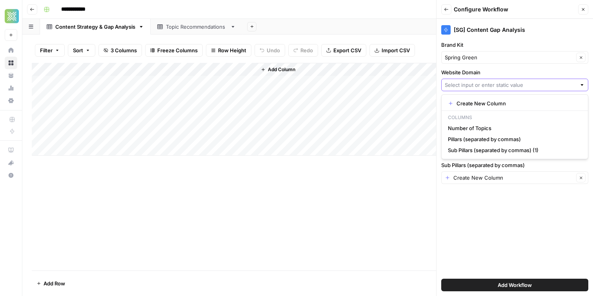
paste input "https://www.spring-green.com/"
type input "https://www.spring-green.com/"
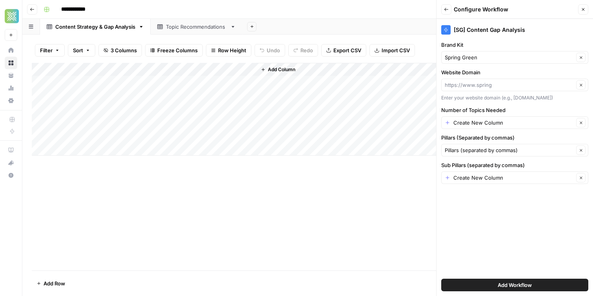
type input "https://www.spring"
click at [492, 105] on div "[SG] Content Gap Analysis Brand Kit Spring Green Clear Website Domain https://w…" at bounding box center [515, 157] width 157 height 277
click at [496, 91] on div "https://www.spring Clear" at bounding box center [515, 85] width 147 height 13
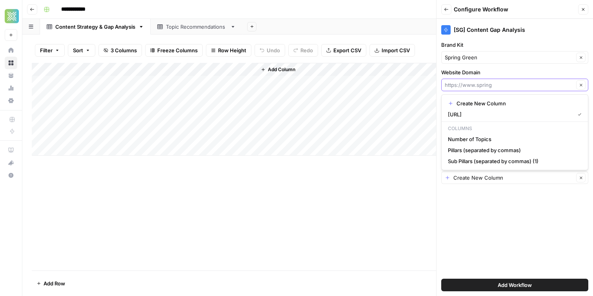
click at [496, 86] on input "Website Domain" at bounding box center [509, 85] width 129 height 8
paste input "https://www.spring-green.com/"
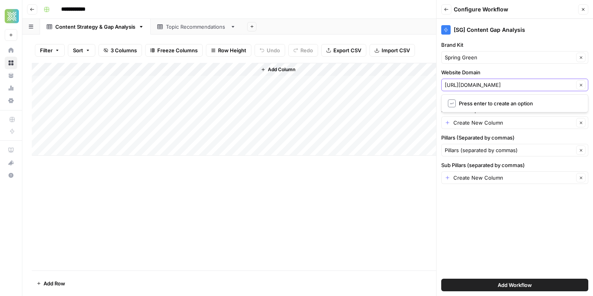
click at [485, 83] on input "https://www.spring-green.com/" at bounding box center [509, 85] width 129 height 8
click at [496, 82] on input "https://www.spring-green.com/" at bounding box center [509, 85] width 129 height 8
click at [474, 103] on span "Press enter to create an option" at bounding box center [519, 103] width 120 height 8
type input "https://www.spring"
click at [489, 82] on input "Website Domain" at bounding box center [509, 85] width 129 height 8
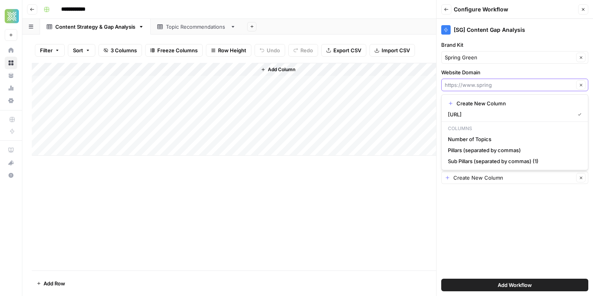
click at [497, 83] on input "Website Domain" at bounding box center [509, 85] width 129 height 8
drag, startPoint x: 483, startPoint y: 86, endPoint x: 478, endPoint y: 86, distance: 4.7
click at [480, 86] on input "Website Domain" at bounding box center [509, 85] width 129 height 8
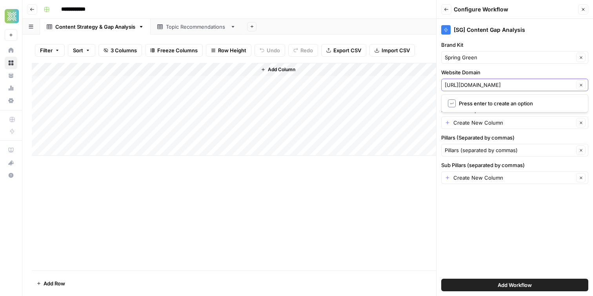
type input "https://www.spring-green.com"
type input "https://www.spring"
click at [506, 69] on label "Website Domain" at bounding box center [515, 72] width 147 height 8
click at [506, 81] on input "https://www.spring" at bounding box center [509, 85] width 129 height 8
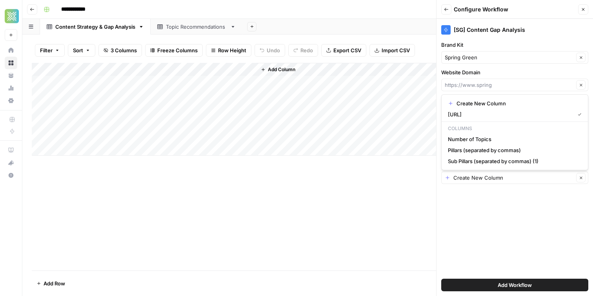
type input "https://www.spring"
click at [491, 22] on div "[SG] Content Gap Analysis" at bounding box center [515, 27] width 147 height 17
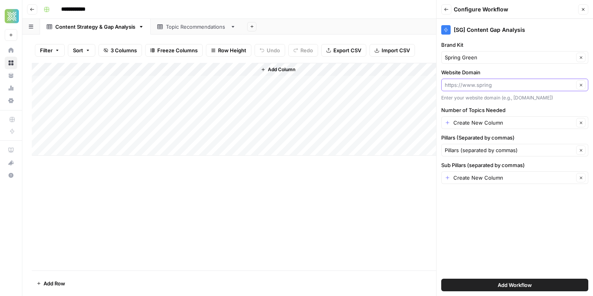
click at [473, 81] on input "Website Domain" at bounding box center [509, 85] width 129 height 8
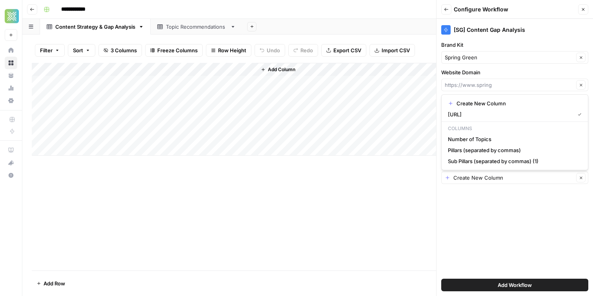
type input "https://www.spring"
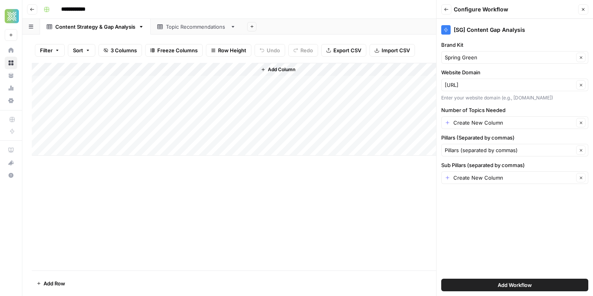
click at [480, 77] on div "Website Domain https://www.spring Clear Enter your website domain (e.g., exampl…" at bounding box center [515, 84] width 147 height 33
click at [500, 84] on input "Website Domain" at bounding box center [509, 85] width 129 height 8
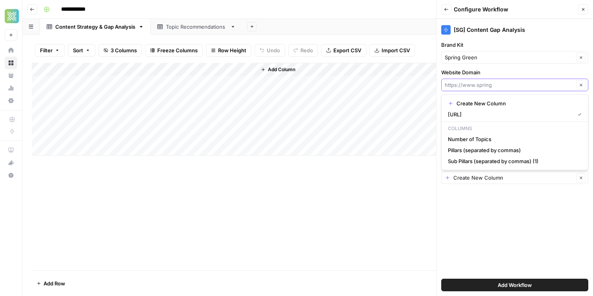
click at [500, 84] on input "Website Domain" at bounding box center [509, 85] width 129 height 8
paste input "https://www.spring-green.com/"
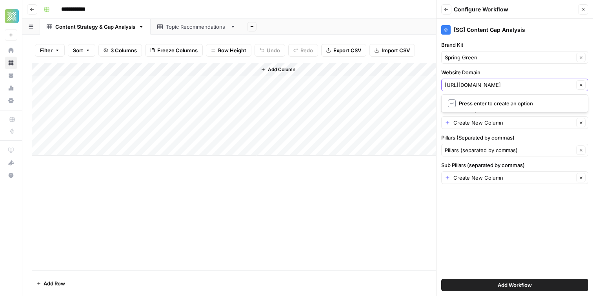
drag, startPoint x: 477, startPoint y: 85, endPoint x: 438, endPoint y: 85, distance: 38.5
click at [438, 85] on div "[SG] Content Gap Analysis Brand Kit Spring Green Clear Website Domain https://w…" at bounding box center [515, 157] width 157 height 277
type input "spring-green.com/"
click at [515, 89] on div "spring-green.com/ Clear" at bounding box center [515, 85] width 147 height 13
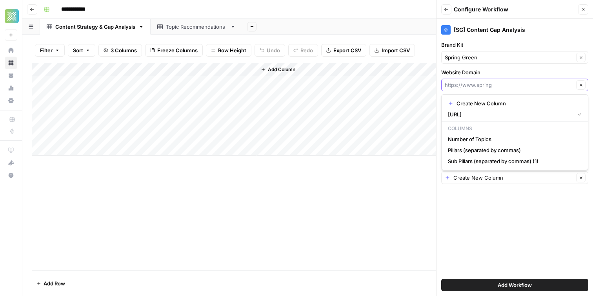
paste input "https://www.spring-green.com/"
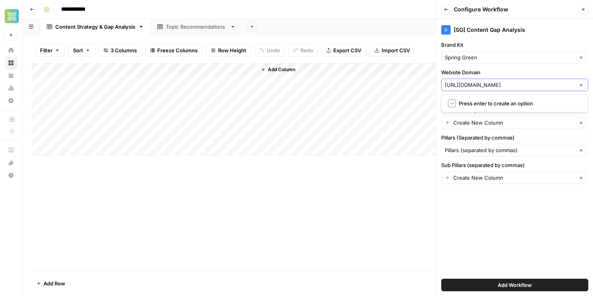
drag, startPoint x: 475, startPoint y: 84, endPoint x: 406, endPoint y: 80, distance: 68.8
click at [406, 80] on div "**********" at bounding box center [307, 148] width 571 height 296
type input "spring-green.com"
type input "spring"
click at [453, 71] on label "Website Domain" at bounding box center [515, 72] width 147 height 8
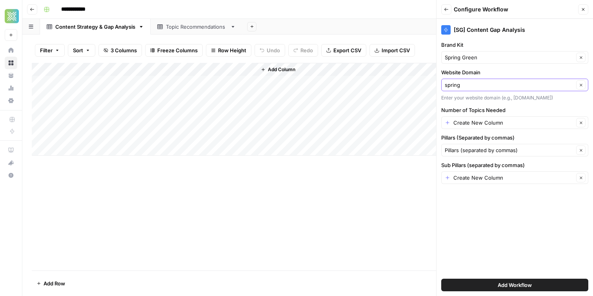
click at [453, 81] on input "spring" at bounding box center [509, 85] width 129 height 8
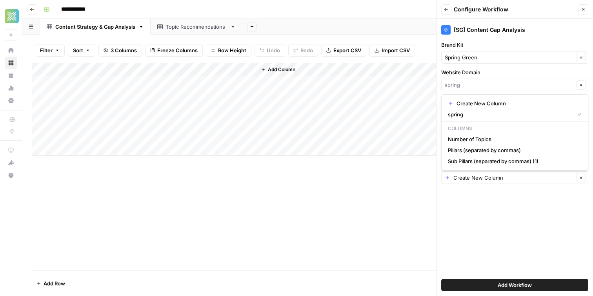
type input "spring"
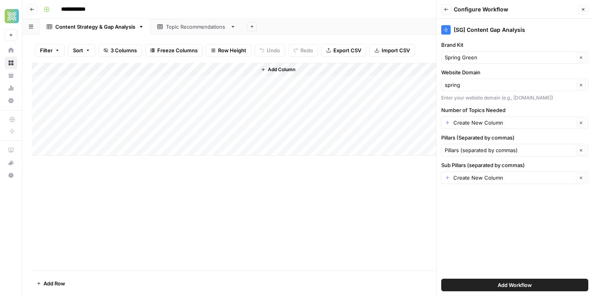
click at [376, 120] on div "Add Column" at bounding box center [420, 109] width 327 height 93
click at [502, 126] on input "Number of Topics Needed" at bounding box center [514, 123] width 121 height 8
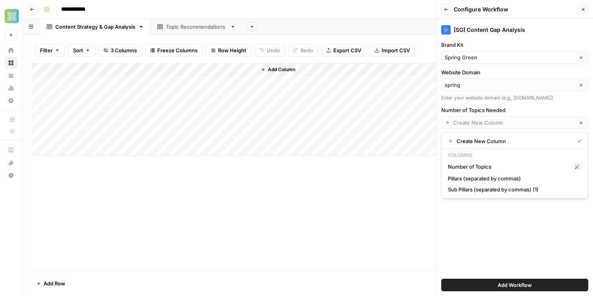
type input "Create New Column"
click at [140, 73] on div "Add Column" at bounding box center [308, 109] width 552 height 93
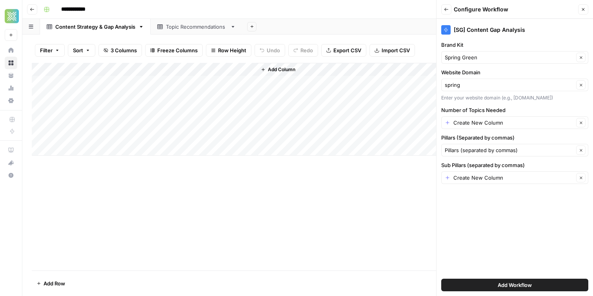
drag, startPoint x: 78, startPoint y: 83, endPoint x: 73, endPoint y: 79, distance: 6.7
click at [78, 83] on div "Add Column" at bounding box center [308, 109] width 552 height 93
click at [74, 71] on div "Add Column" at bounding box center [308, 109] width 552 height 93
click at [285, 72] on span "Add Column" at bounding box center [281, 69] width 27 height 7
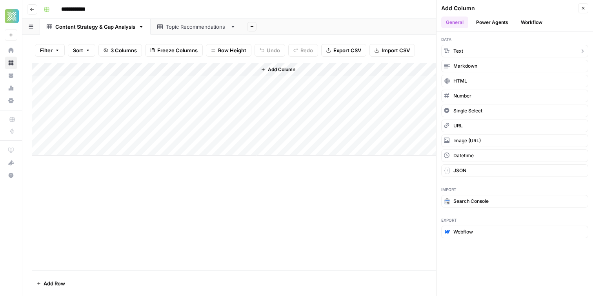
click at [504, 54] on button "Text" at bounding box center [515, 51] width 147 height 13
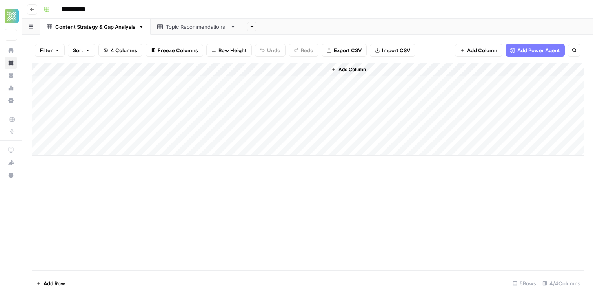
click at [295, 71] on div "Add Column" at bounding box center [308, 109] width 552 height 93
click at [295, 71] on div at bounding box center [291, 71] width 71 height 16
click at [288, 86] on input "New Column" at bounding box center [303, 88] width 80 height 8
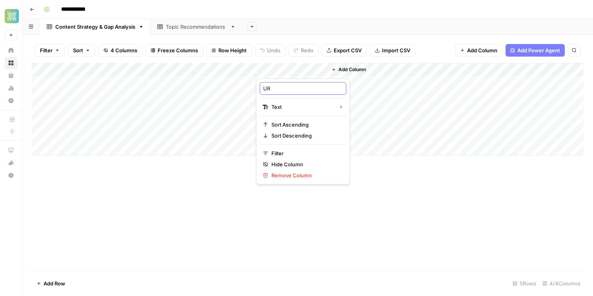
type input "URL"
click at [298, 84] on div "Add Column" at bounding box center [308, 109] width 552 height 93
click at [287, 84] on div "Add Column" at bounding box center [308, 109] width 552 height 93
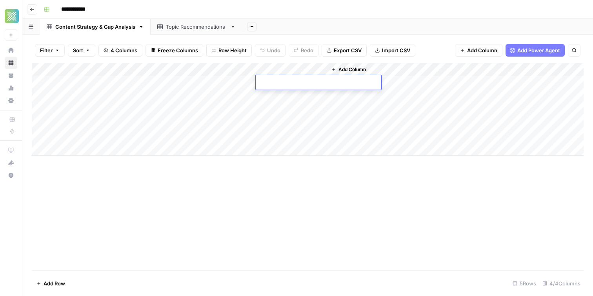
type textarea "**********"
click at [291, 127] on div "Add Column" at bounding box center [308, 109] width 552 height 93
click at [359, 69] on span "Add Column" at bounding box center [352, 69] width 27 height 7
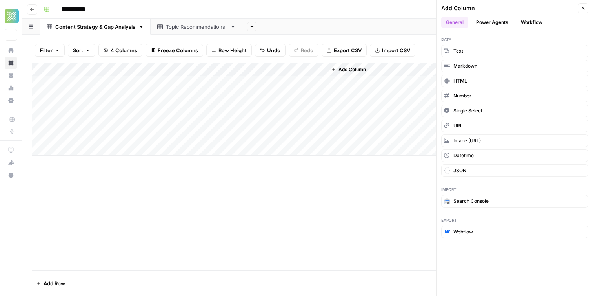
click at [531, 18] on button "Workflow" at bounding box center [532, 22] width 31 height 12
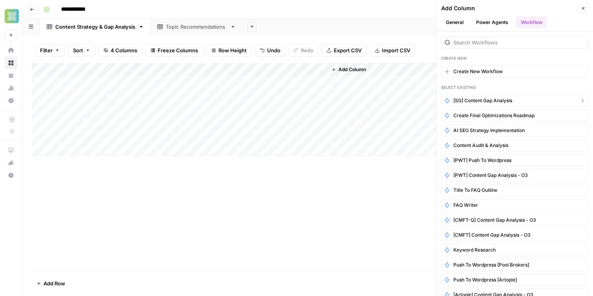
click at [498, 99] on span "[SG] Content Gap Analysis" at bounding box center [483, 100] width 59 height 7
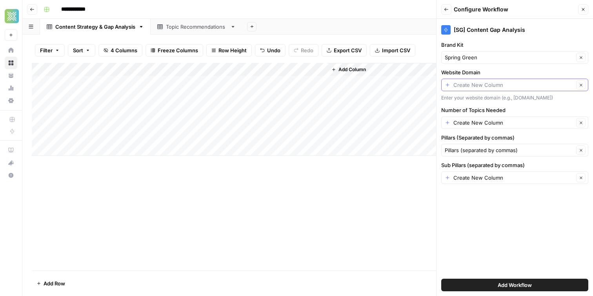
click at [509, 88] on input "Website Domain" at bounding box center [514, 85] width 121 height 8
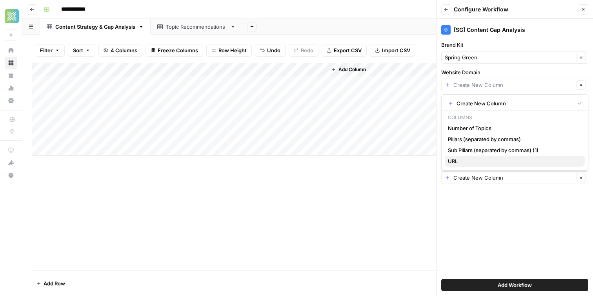
click at [495, 162] on span "URL" at bounding box center [513, 161] width 131 height 8
type input "URL"
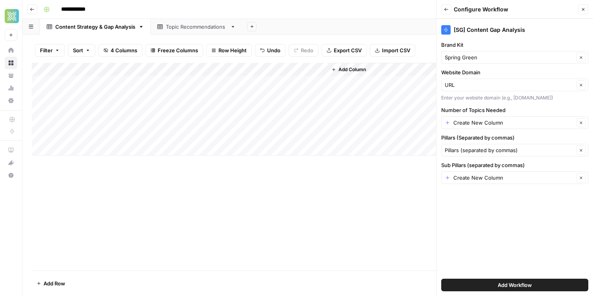
click at [497, 117] on div "Create New Column Clear" at bounding box center [515, 122] width 147 height 13
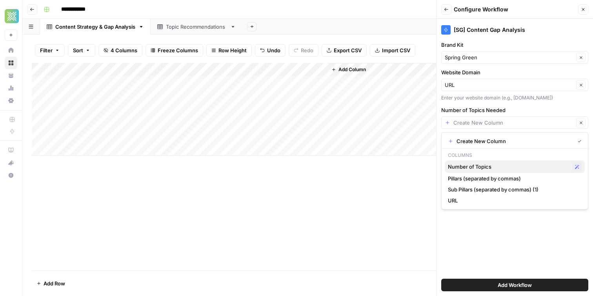
click at [493, 167] on span "Number of Topics" at bounding box center [508, 167] width 121 height 8
type input "Number of Topics"
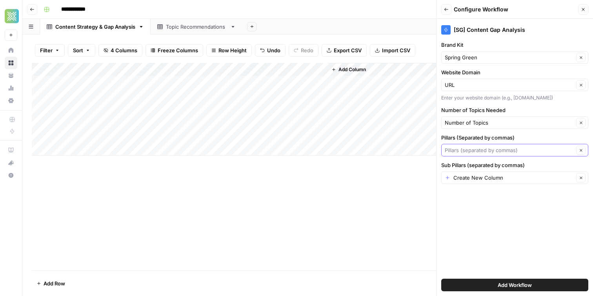
click at [483, 152] on input "Pillars (Separated by commas)" at bounding box center [509, 150] width 129 height 8
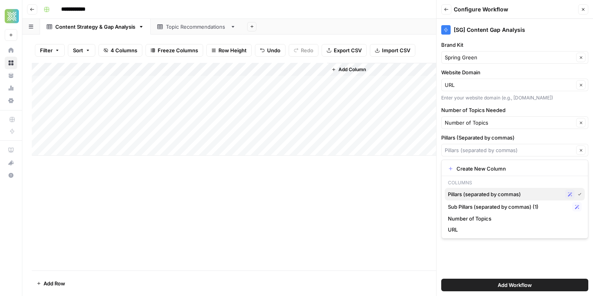
click at [488, 193] on span "Pillars (separated by commas)" at bounding box center [505, 194] width 114 height 8
type input "Pillars (separated by commas)"
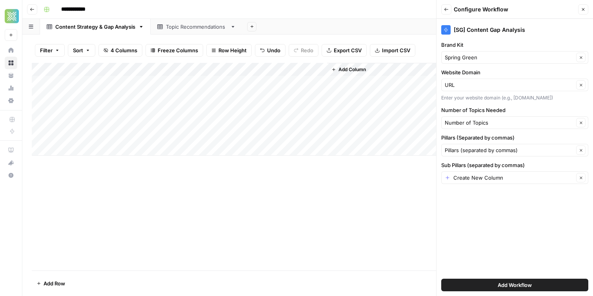
click at [479, 182] on div "Create New Column Clear" at bounding box center [515, 177] width 147 height 13
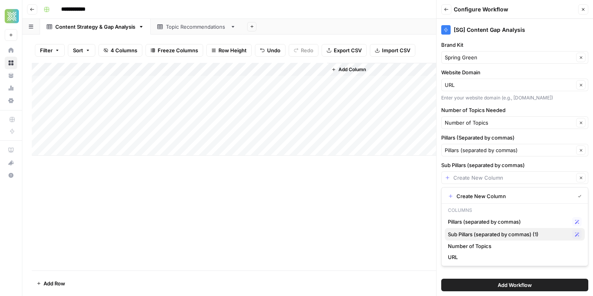
click at [502, 237] on span "Sub Pillars (separated by commas) (1)" at bounding box center [508, 234] width 121 height 8
type input "Sub Pillars (separated by commas) (1)"
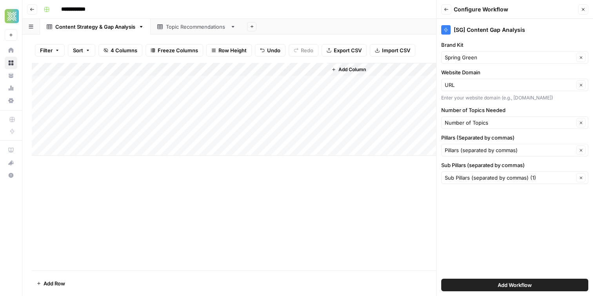
click at [495, 230] on div "[SG] Content Gap Analysis Brand Kit Spring Green Clear Website Domain URL Clear…" at bounding box center [515, 157] width 157 height 277
click at [497, 280] on button "Add Workflow" at bounding box center [515, 284] width 147 height 13
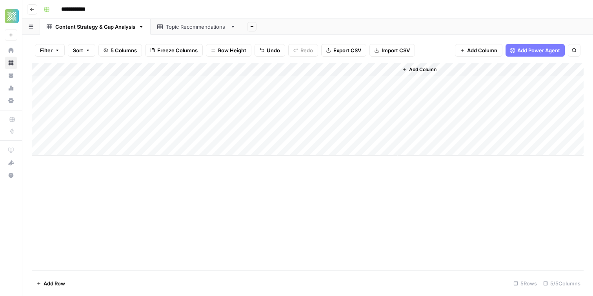
click at [166, 78] on div "Add Column" at bounding box center [308, 109] width 552 height 93
click at [159, 99] on div "Add Column" at bounding box center [308, 109] width 552 height 93
click at [150, 79] on div "Add Column" at bounding box center [308, 109] width 552 height 93
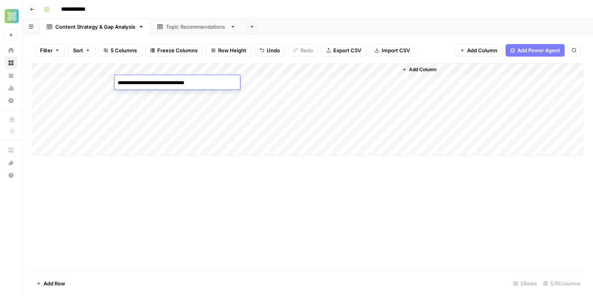
type textarea "**********"
drag, startPoint x: 192, startPoint y: 161, endPoint x: 214, endPoint y: 118, distance: 48.8
click at [193, 160] on div "Add Column" at bounding box center [308, 166] width 552 height 207
click at [218, 84] on div "Add Column" at bounding box center [308, 109] width 552 height 93
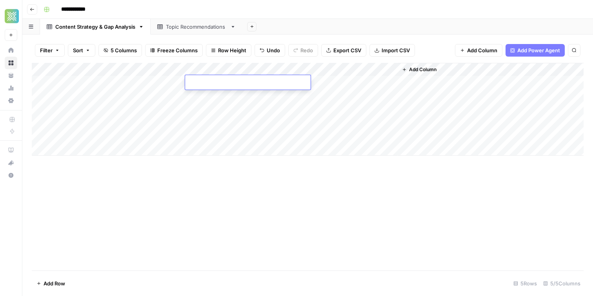
paste textarea "**********"
type textarea "**********"
click at [76, 84] on div "Add Column" at bounding box center [308, 109] width 552 height 93
click at [85, 81] on div "Add Column" at bounding box center [308, 109] width 552 height 93
click at [85, 81] on textarea at bounding box center [107, 82] width 126 height 11
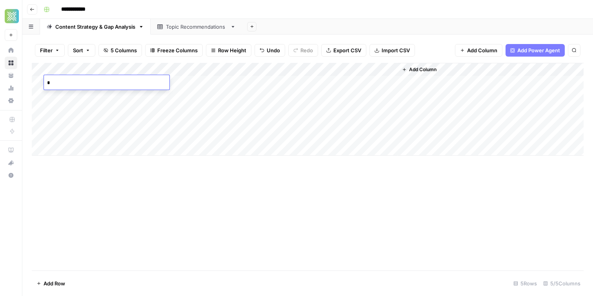
type textarea "**"
click at [194, 30] on div "Topic Recommendations" at bounding box center [196, 27] width 61 height 8
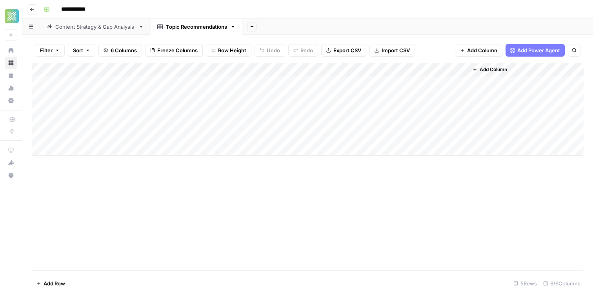
click at [102, 29] on div "Content Strategy & Gap Analysis" at bounding box center [95, 27] width 80 height 8
click at [364, 82] on div "Add Column" at bounding box center [308, 109] width 552 height 93
click at [234, 146] on div "Add Column" at bounding box center [308, 109] width 552 height 93
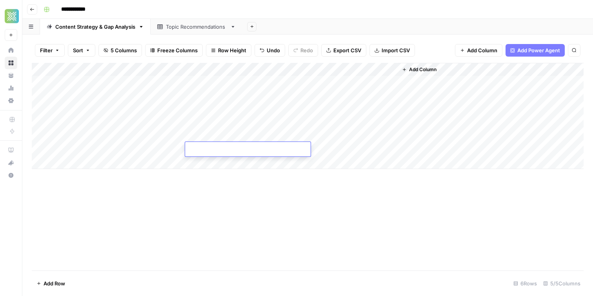
click at [228, 182] on div "Add Column" at bounding box center [308, 166] width 552 height 207
